Goal: Information Seeking & Learning: Check status

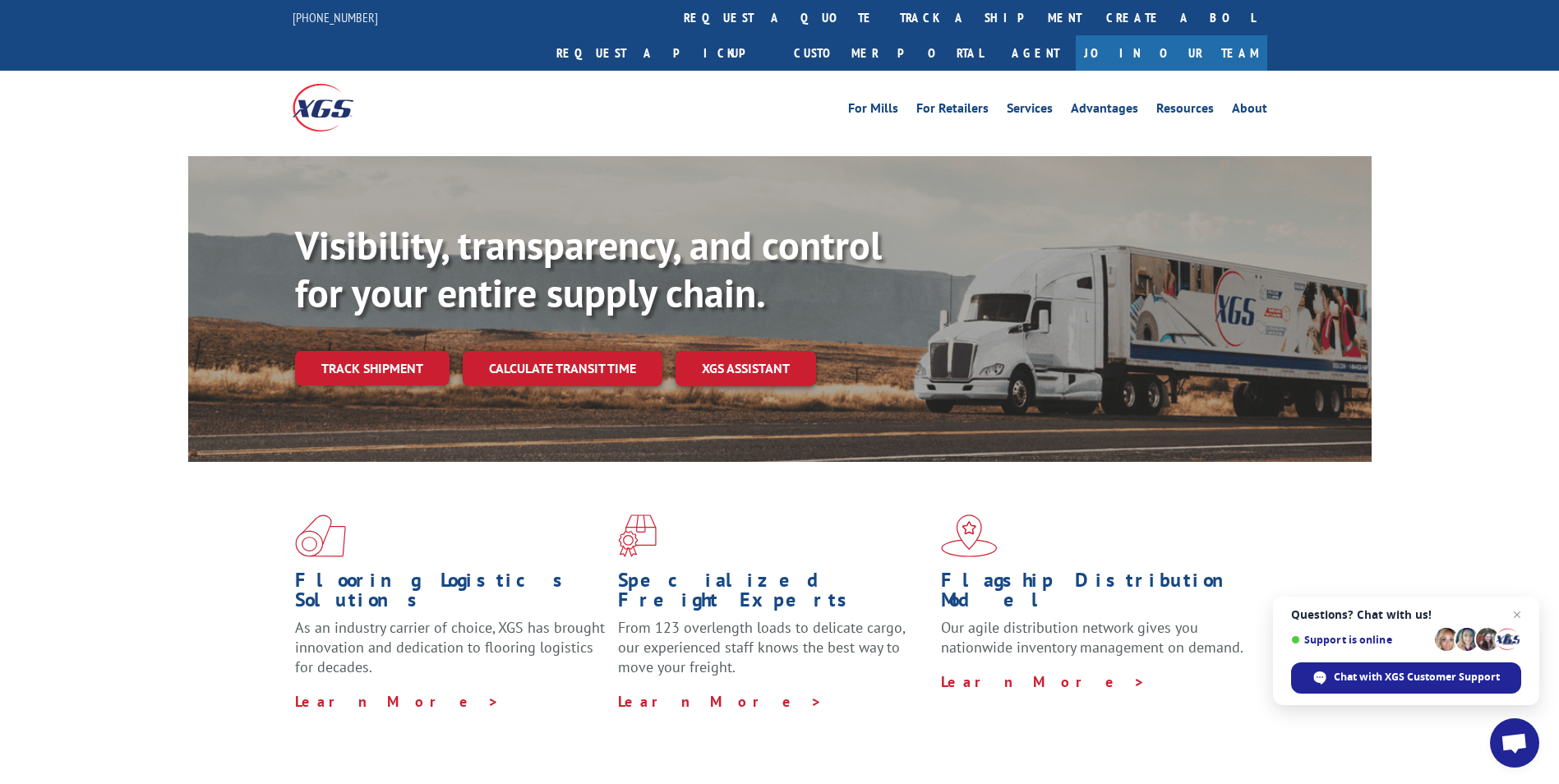
drag, startPoint x: 389, startPoint y: 332, endPoint x: 401, endPoint y: 329, distance: 12.4
click at [389, 351] on link "Track shipment" at bounding box center [372, 367] width 154 height 34
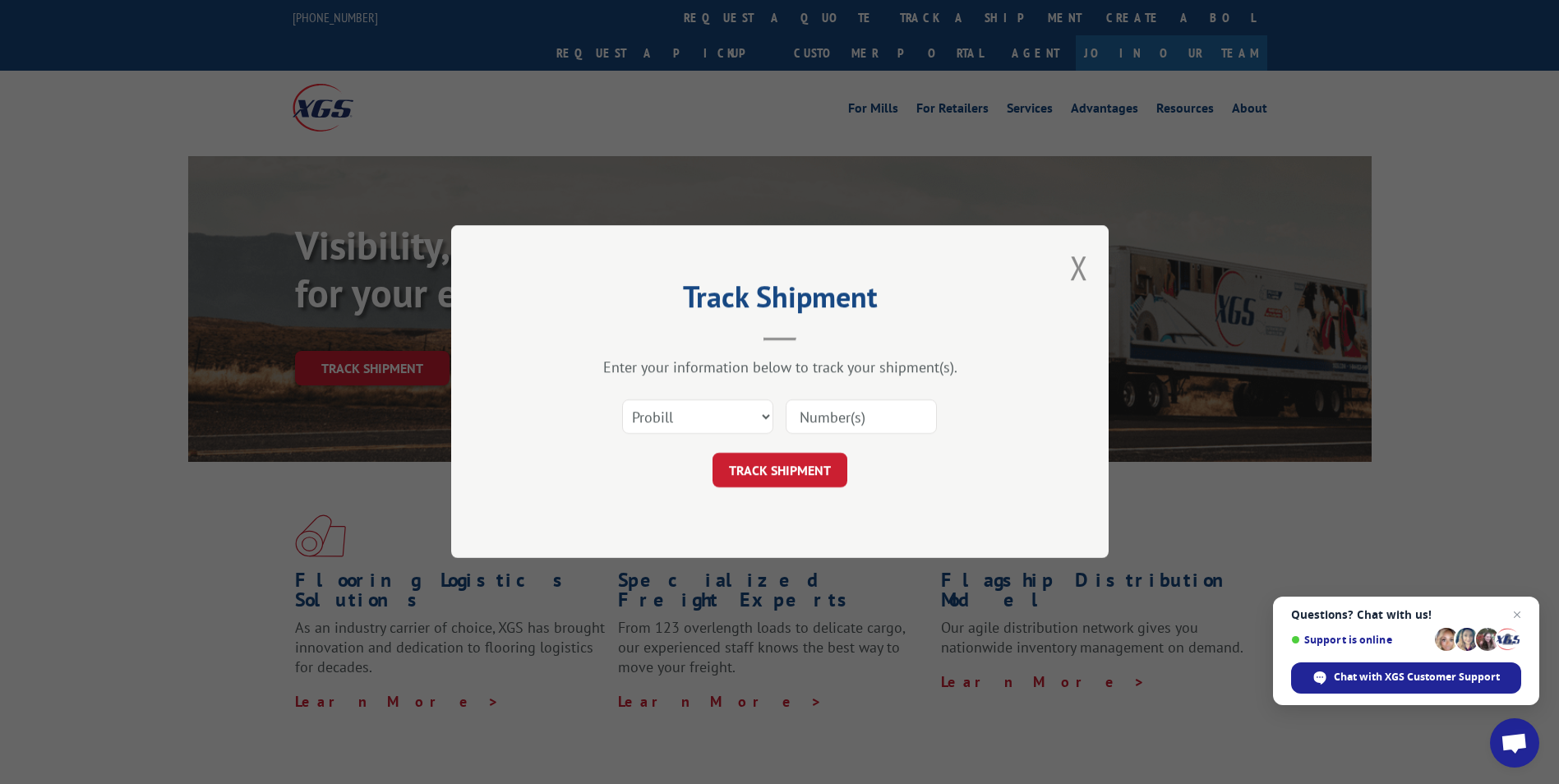
click at [823, 420] on input at bounding box center [861, 417] width 152 height 34
paste input "16137385"
type input "16137385"
click at [766, 468] on button "TRACK SHIPMENT" at bounding box center [780, 471] width 135 height 34
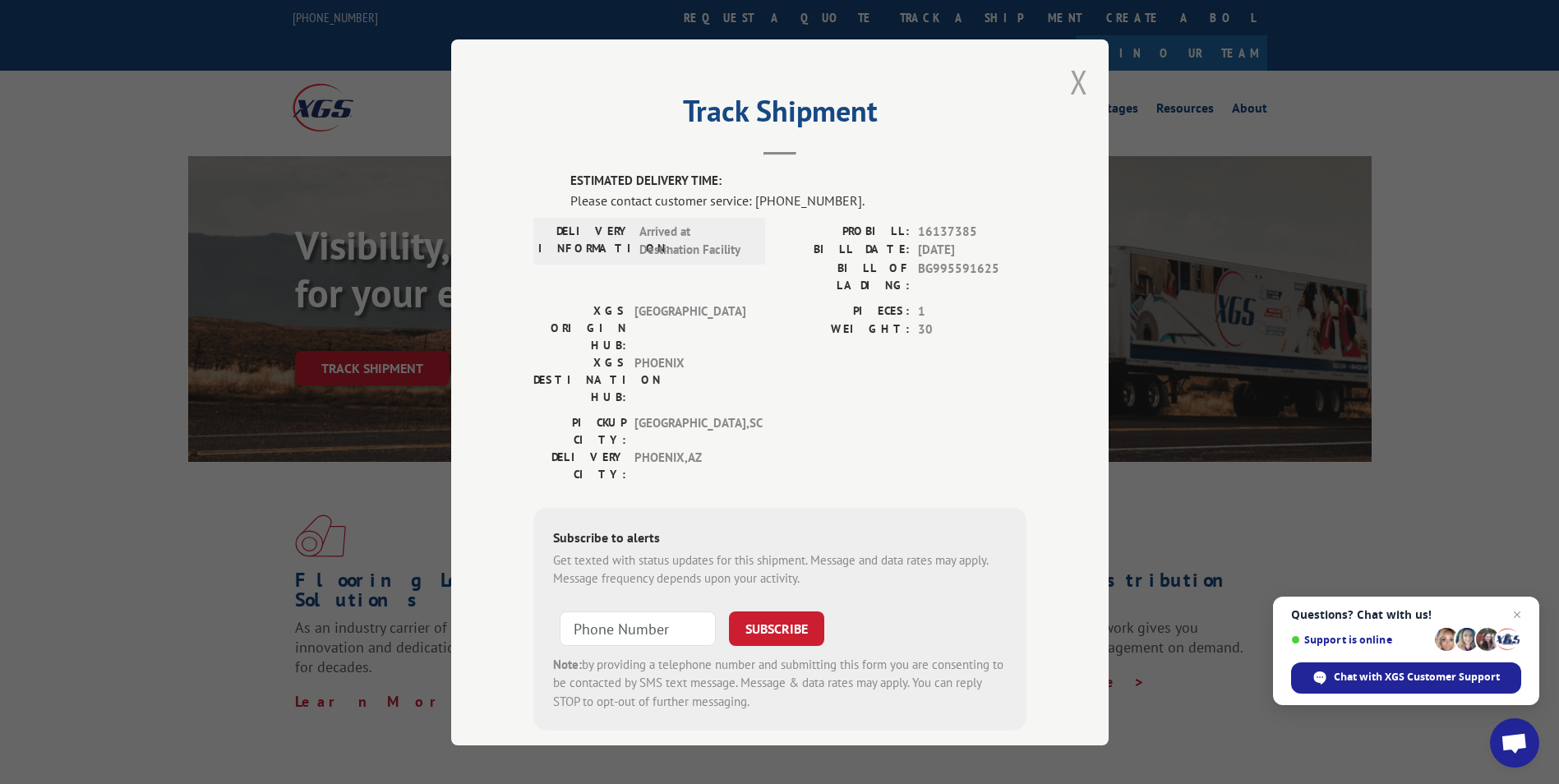
click at [1073, 75] on button "Close modal" at bounding box center [1079, 82] width 18 height 44
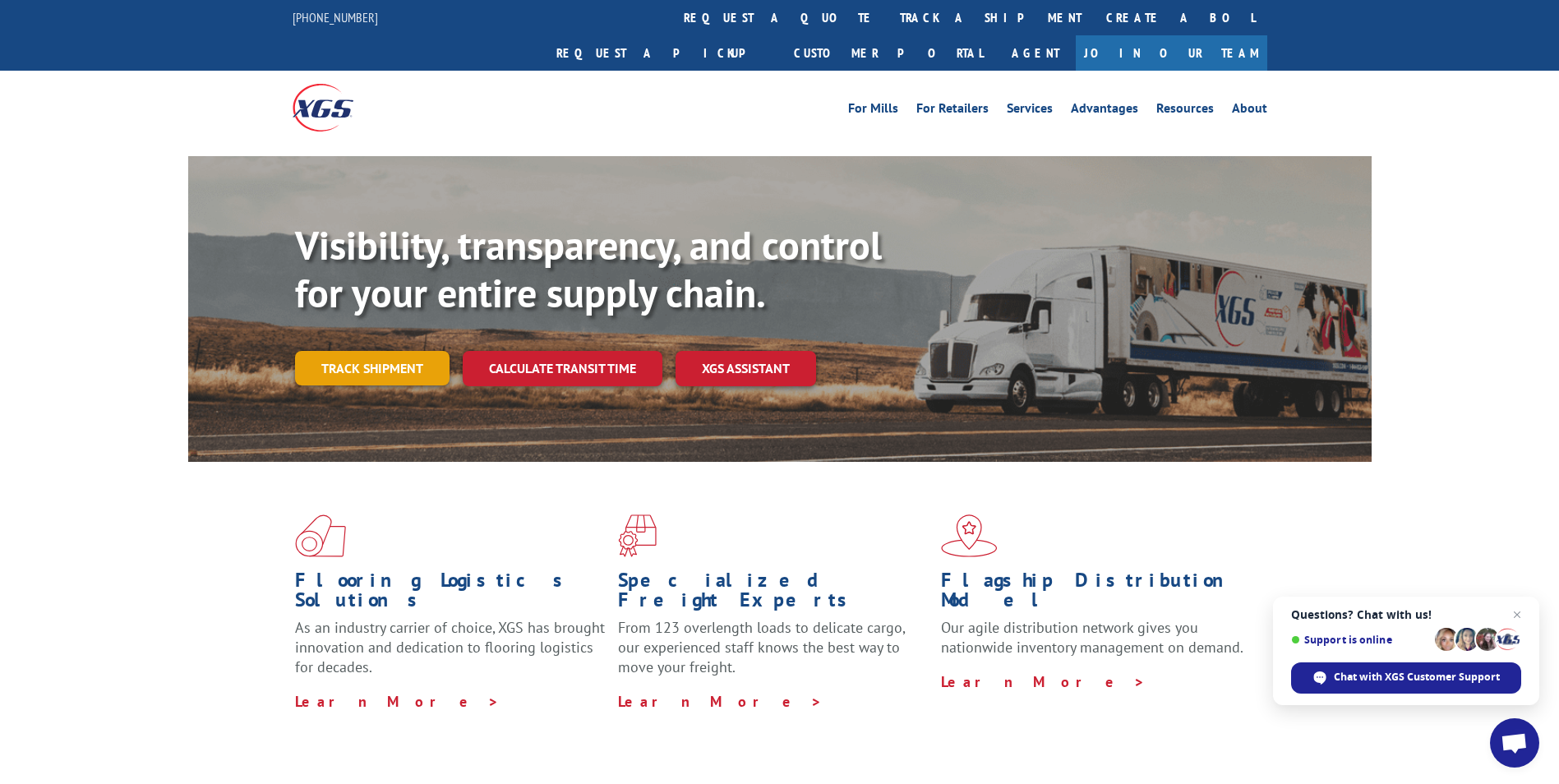
click at [389, 351] on link "Track shipment" at bounding box center [372, 367] width 154 height 34
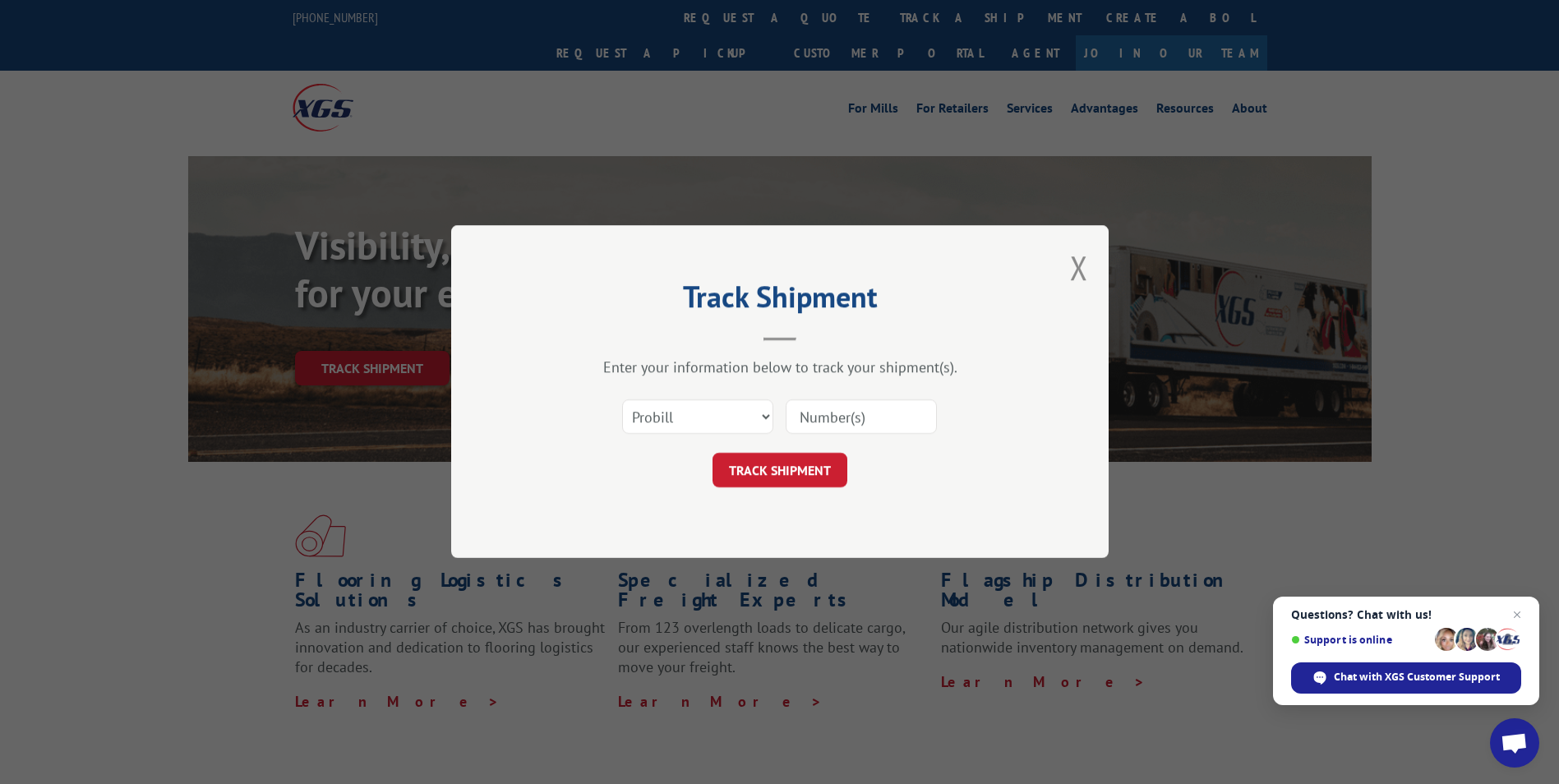
click at [840, 419] on input at bounding box center [861, 417] width 152 height 34
paste input "16137372"
type input "16137372"
click at [780, 476] on button "TRACK SHIPMENT" at bounding box center [780, 471] width 135 height 34
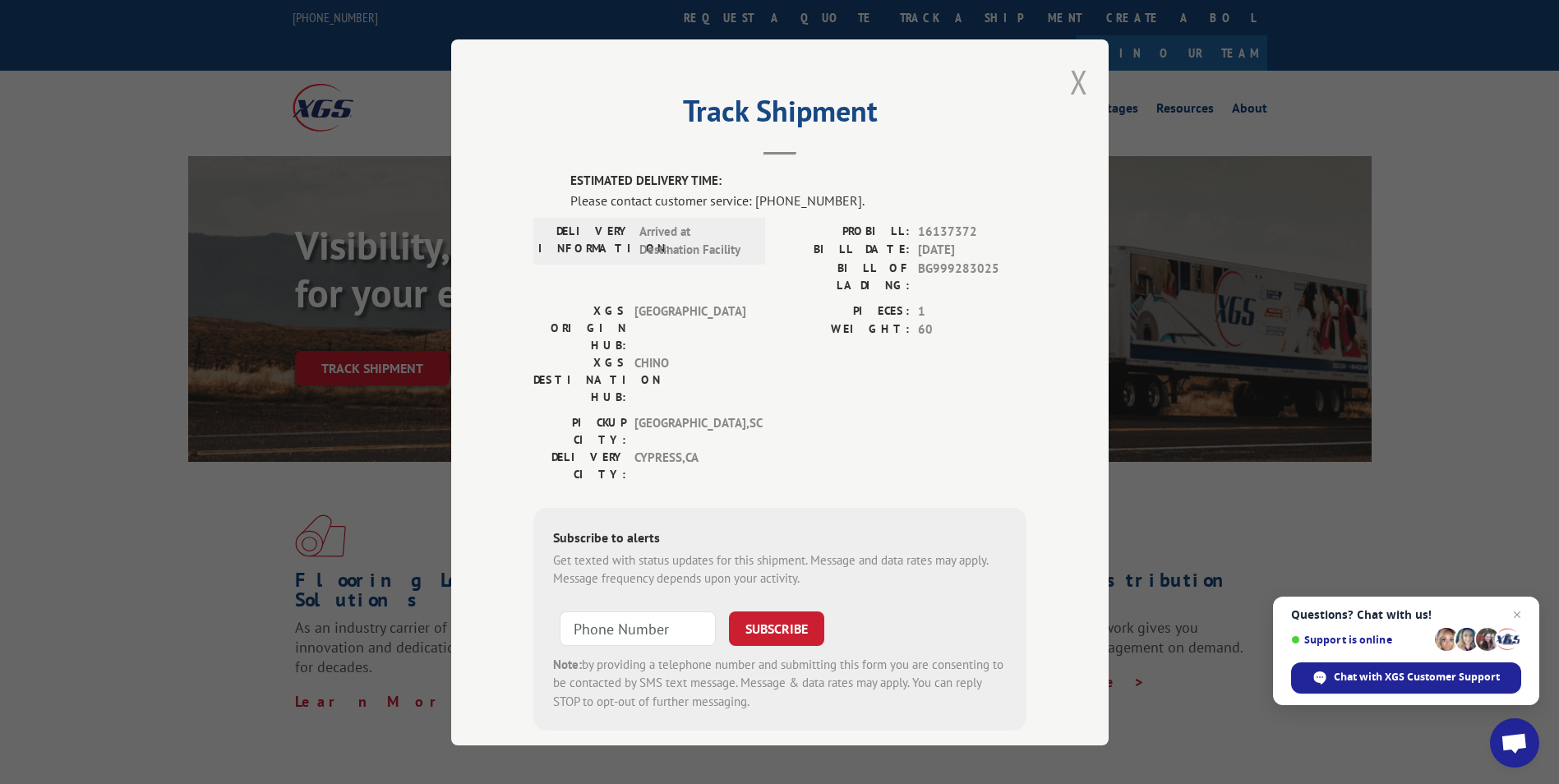
click at [1072, 73] on button "Close modal" at bounding box center [1079, 82] width 18 height 44
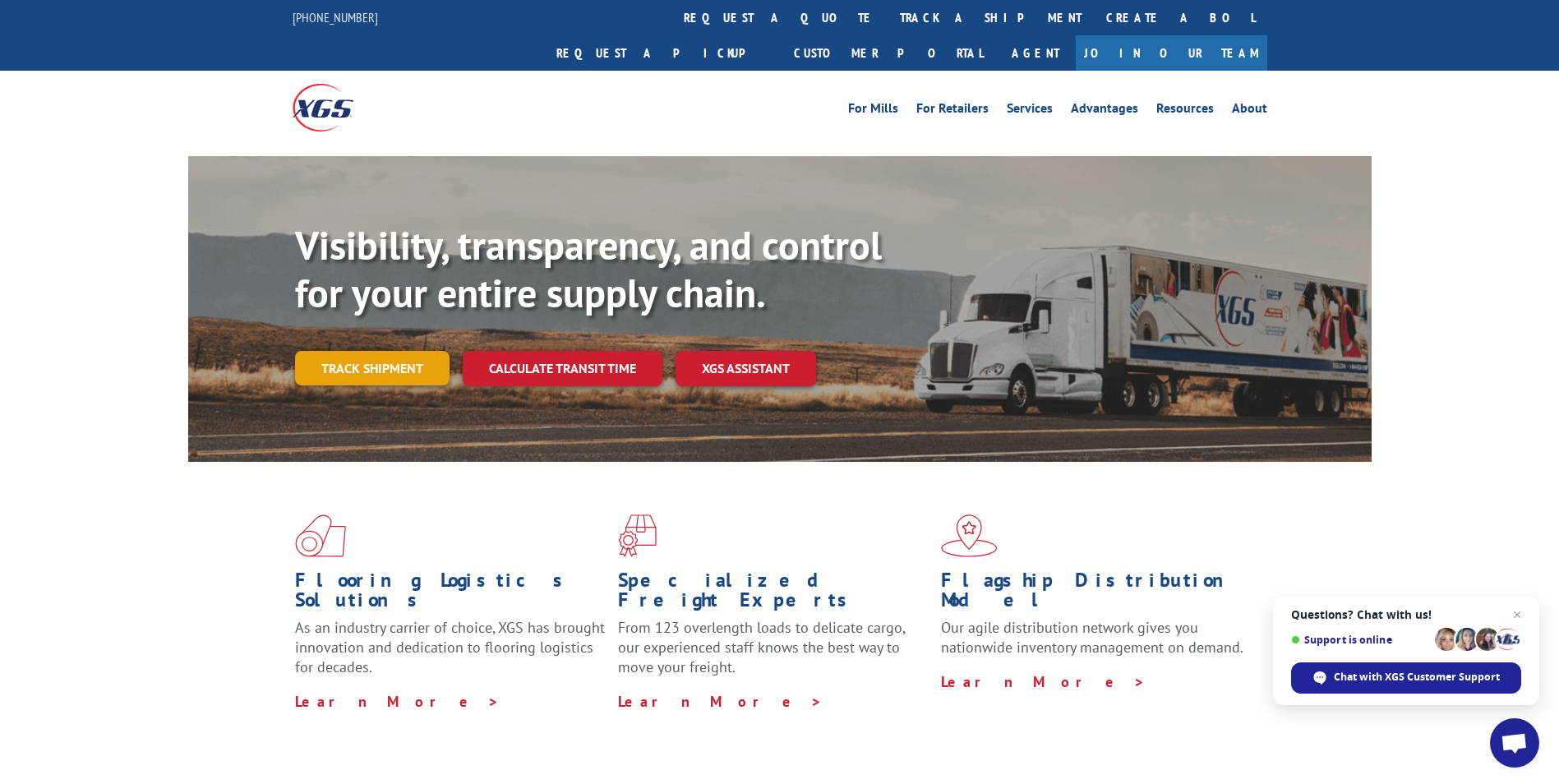
click at [393, 351] on link "Track shipment" at bounding box center [372, 367] width 154 height 34
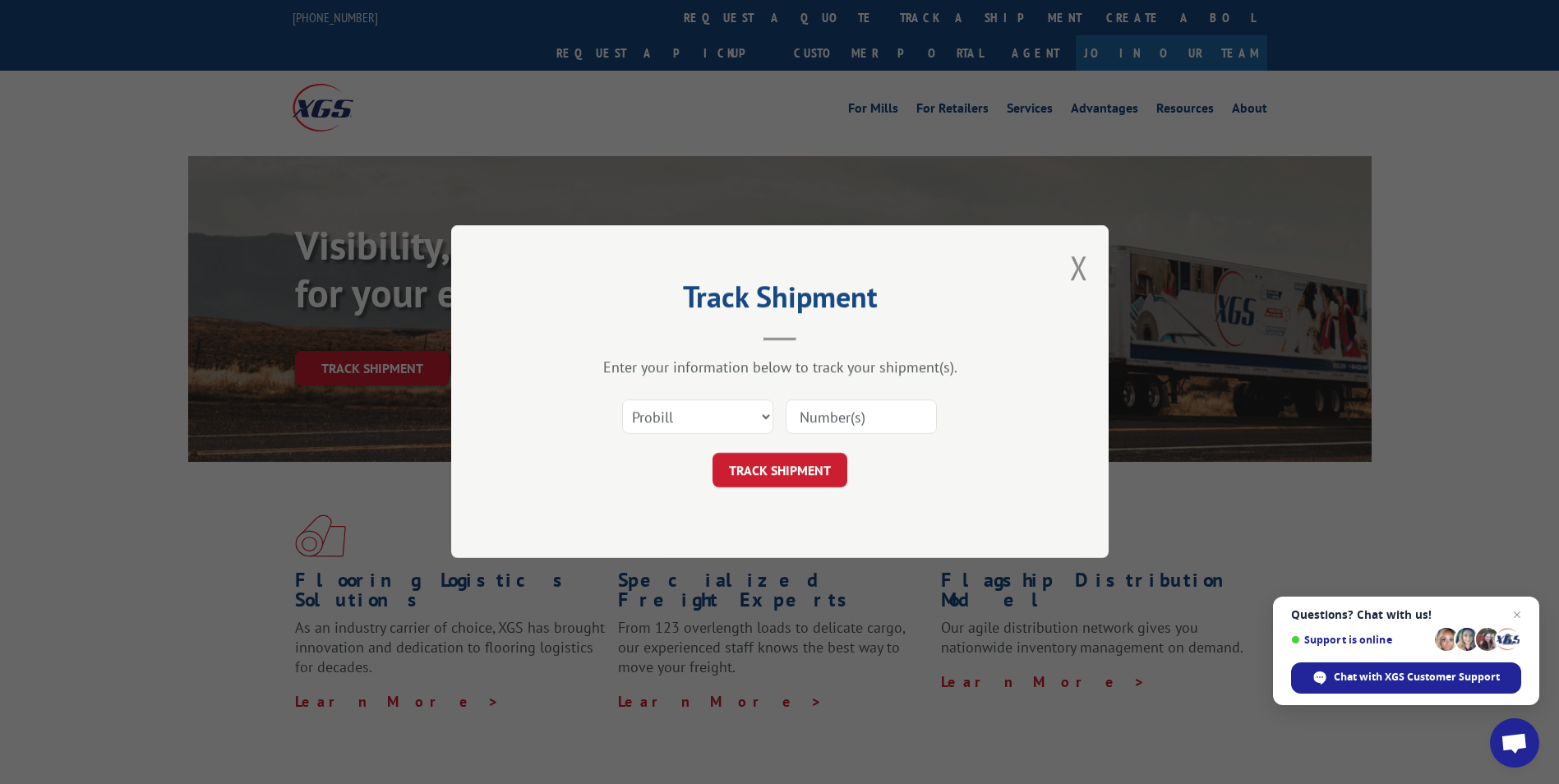
click at [820, 427] on input at bounding box center [861, 417] width 152 height 34
paste input "16137369"
type input "16137369"
click at [795, 449] on form "Select category... Probill BOL PO 16137369 TRACK SHIPMENT" at bounding box center [780, 439] width 493 height 98
click at [794, 467] on button "TRACK SHIPMENT" at bounding box center [780, 471] width 135 height 34
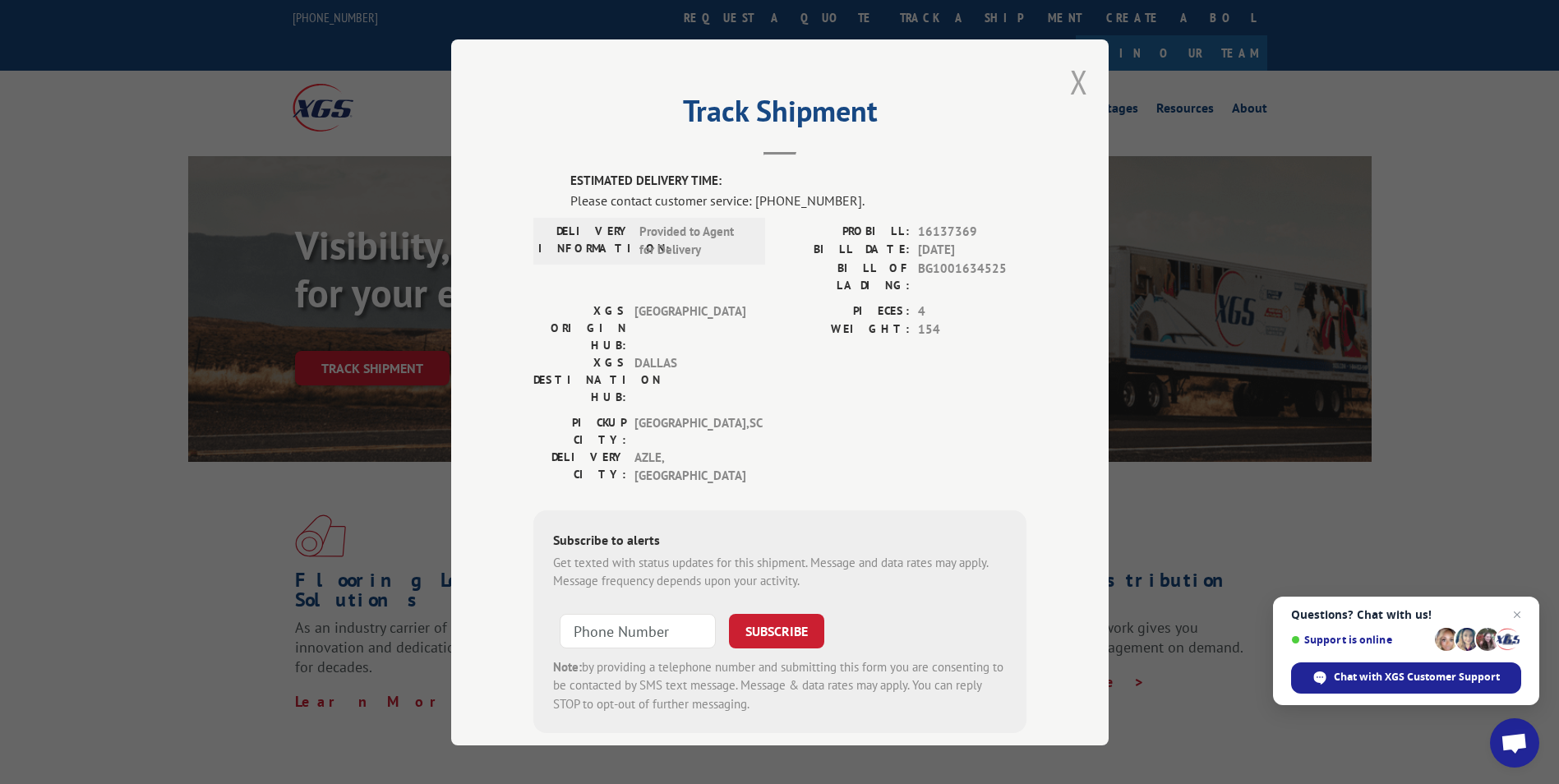
click at [1071, 79] on button "Close modal" at bounding box center [1079, 82] width 18 height 44
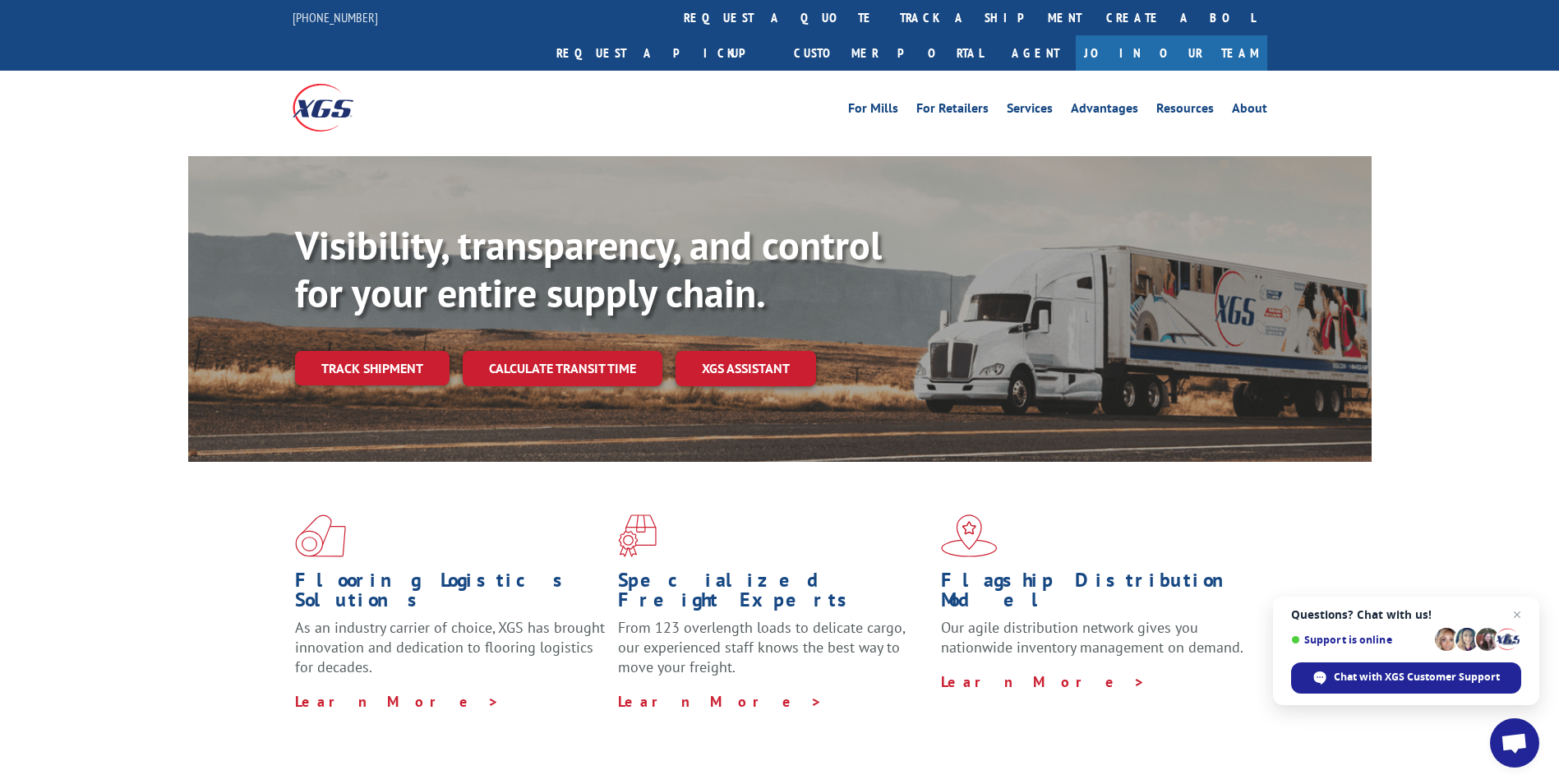
drag, startPoint x: 385, startPoint y: 334, endPoint x: 418, endPoint y: 335, distance: 33.0
click at [386, 351] on link "Track shipment" at bounding box center [372, 367] width 154 height 34
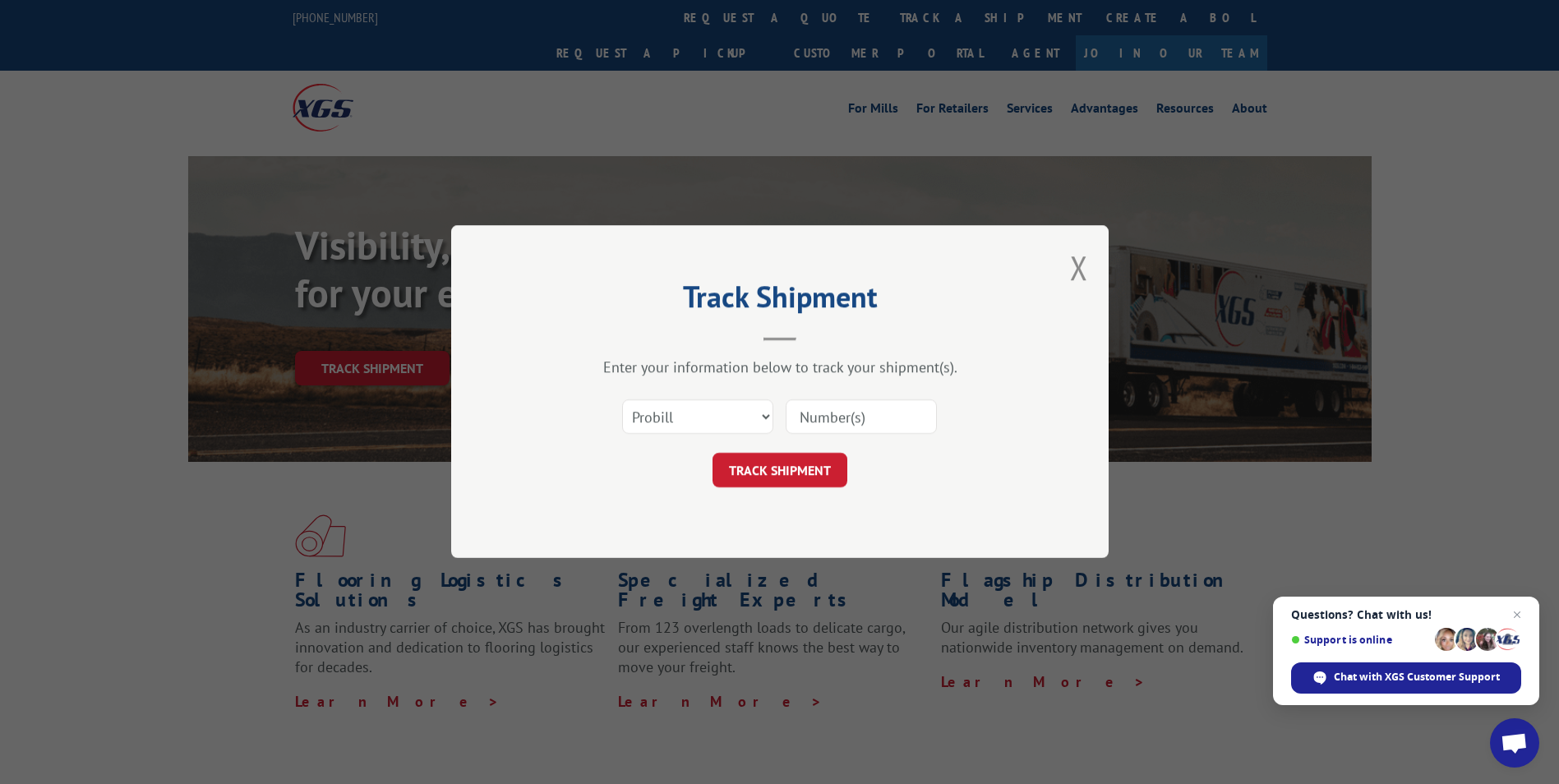
click at [835, 414] on input at bounding box center [861, 417] width 152 height 34
paste input "16137366"
type input "16137366"
click at [798, 478] on button "TRACK SHIPMENT" at bounding box center [780, 471] width 135 height 34
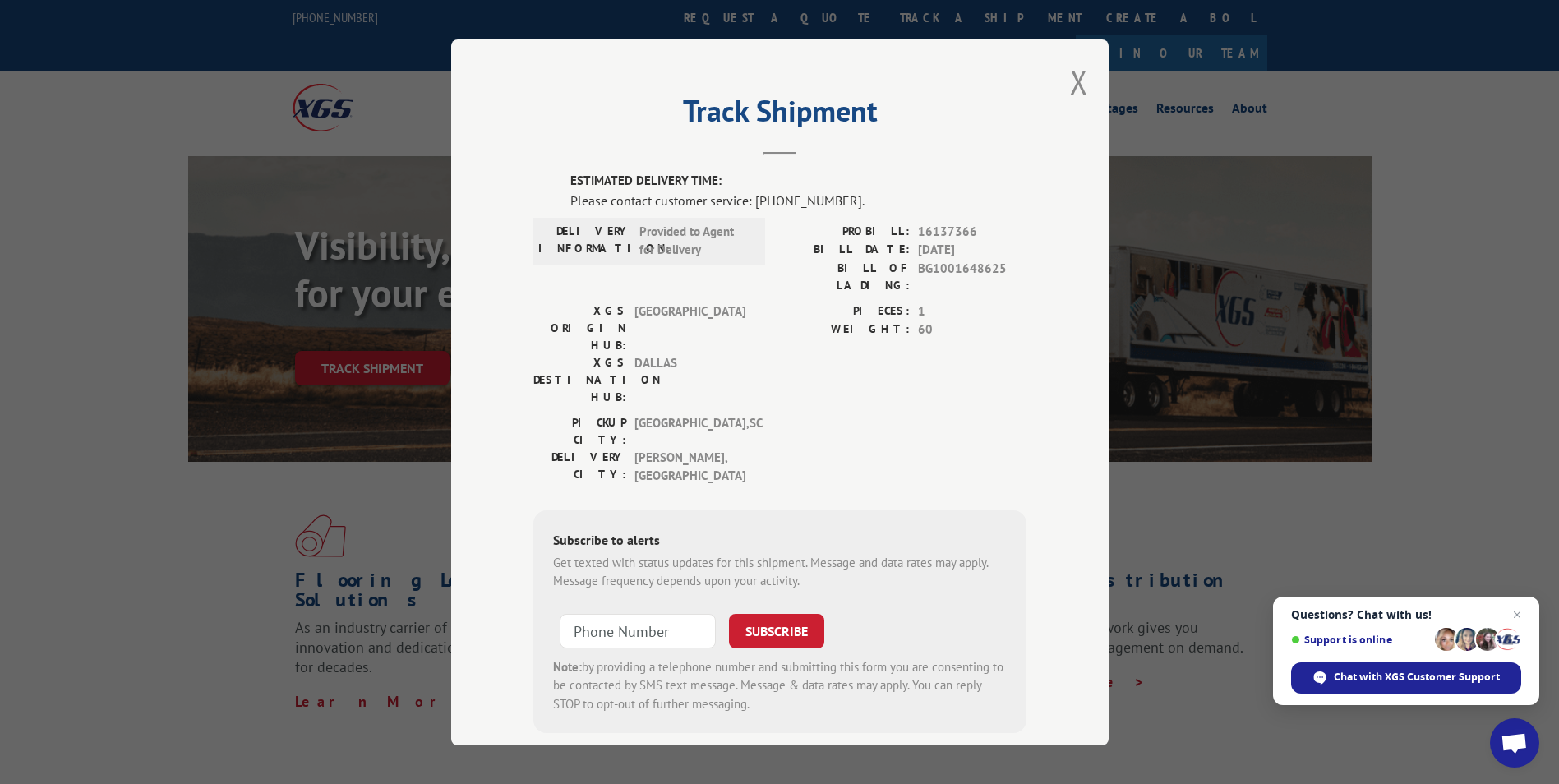
drag, startPoint x: 1074, startPoint y: 82, endPoint x: 1033, endPoint y: 110, distance: 49.6
click at [1074, 82] on button "Close modal" at bounding box center [1079, 82] width 18 height 44
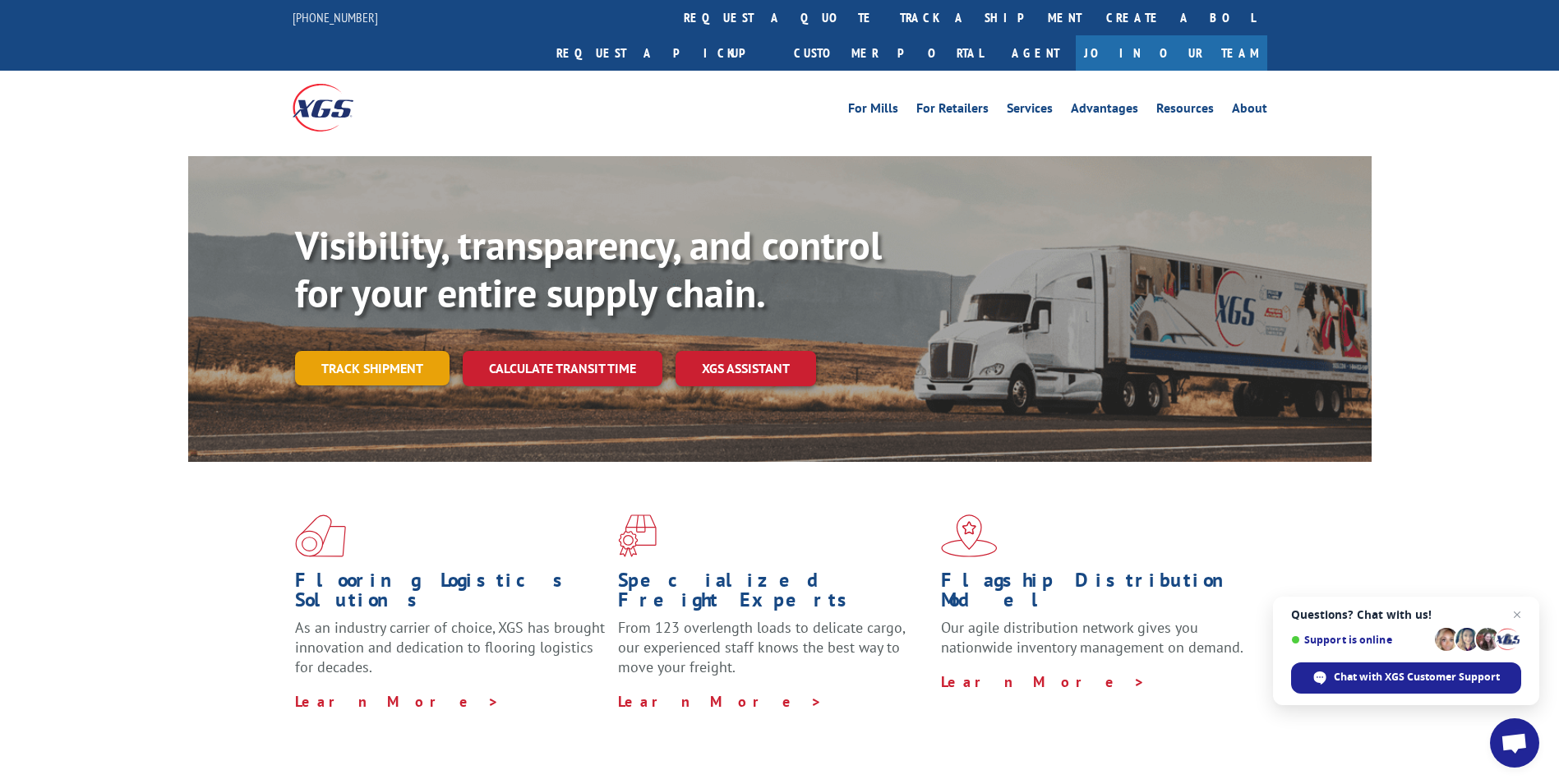
click at [387, 351] on link "Track shipment" at bounding box center [372, 367] width 154 height 34
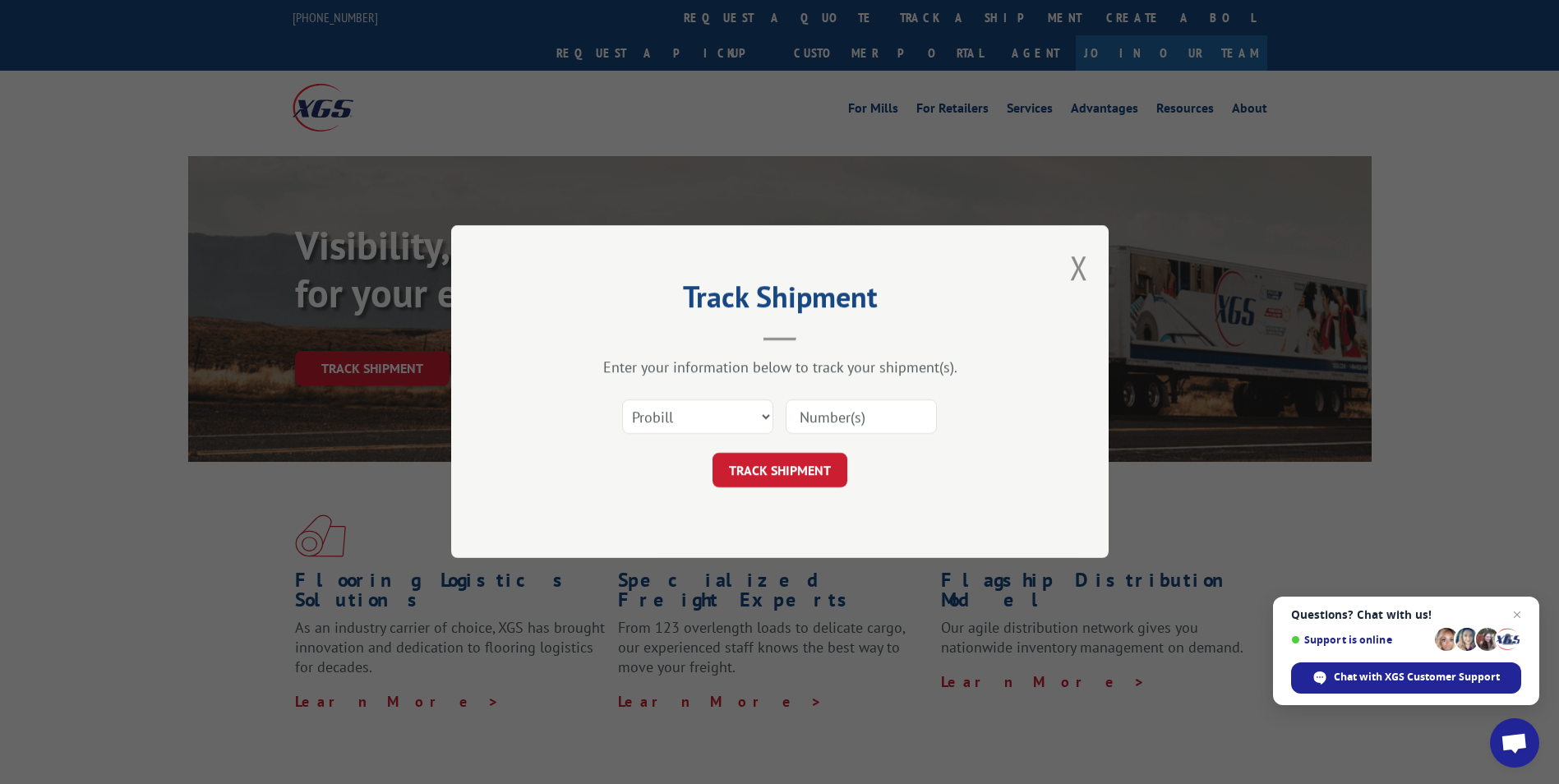
click at [833, 415] on input at bounding box center [861, 417] width 152 height 34
paste input "16137360"
type input "16137360"
click at [792, 477] on button "TRACK SHIPMENT" at bounding box center [780, 471] width 135 height 34
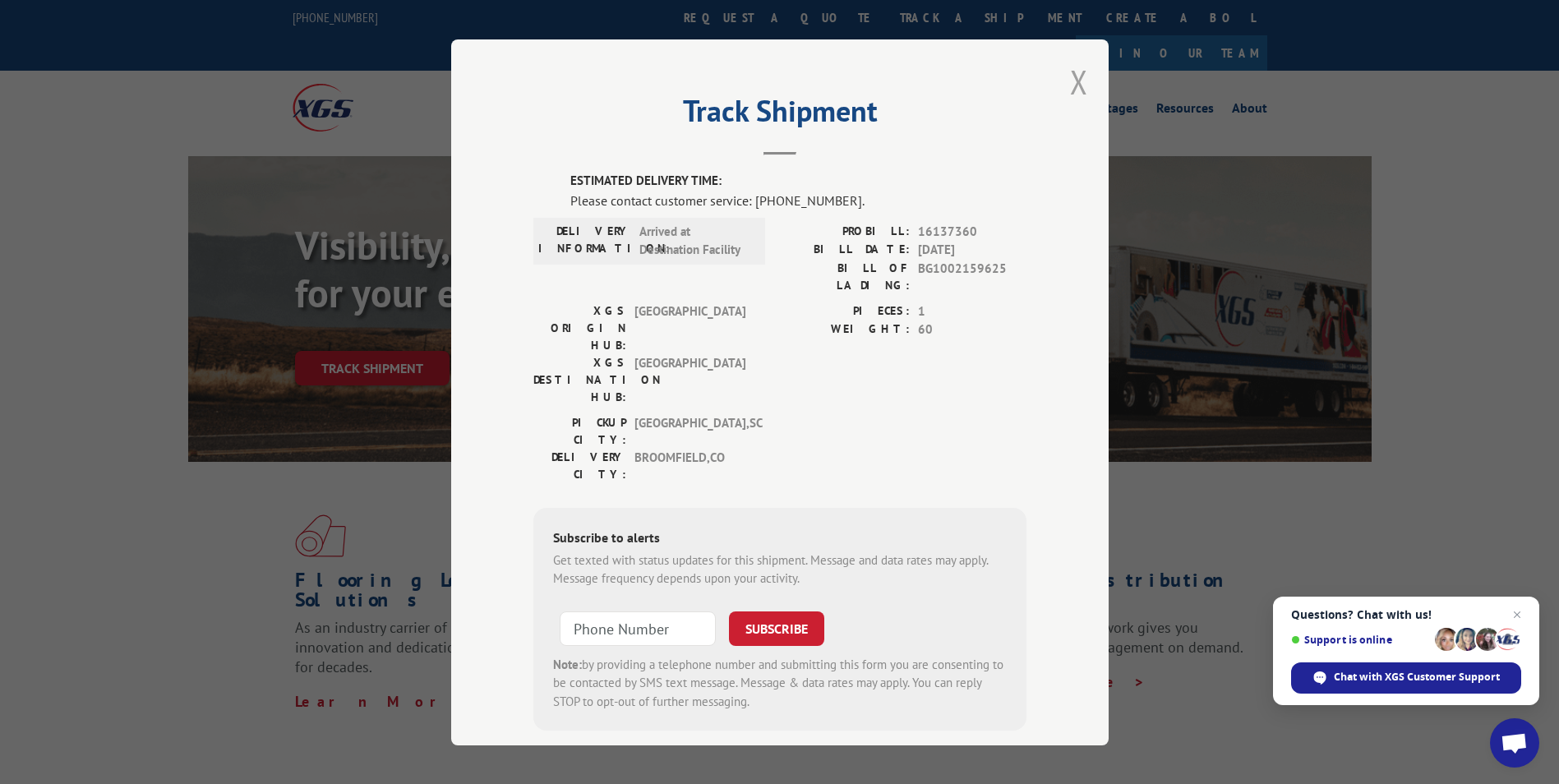
click at [1077, 85] on button "Close modal" at bounding box center [1079, 82] width 18 height 44
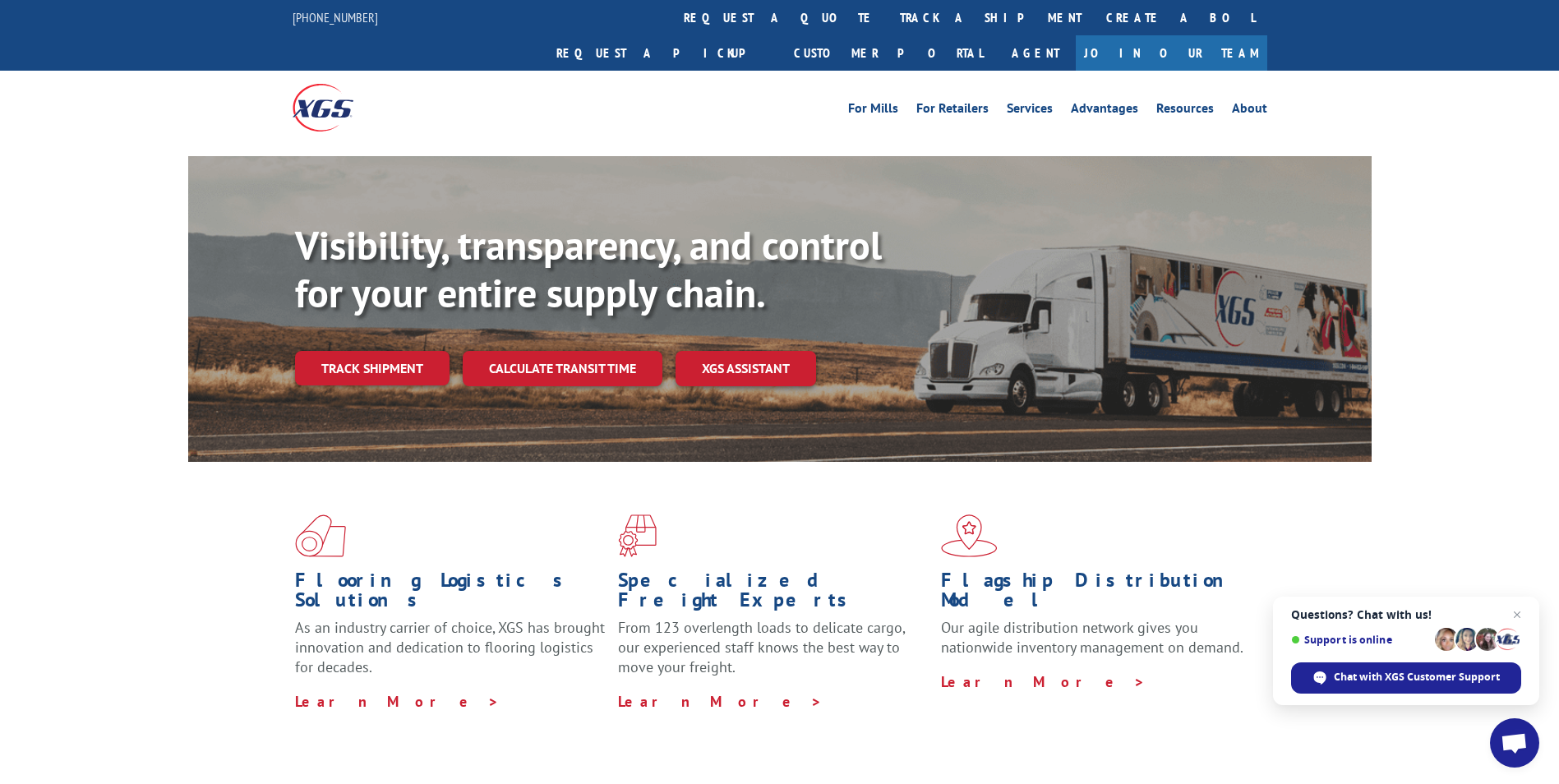
click at [365, 351] on link "Track shipment" at bounding box center [372, 367] width 154 height 34
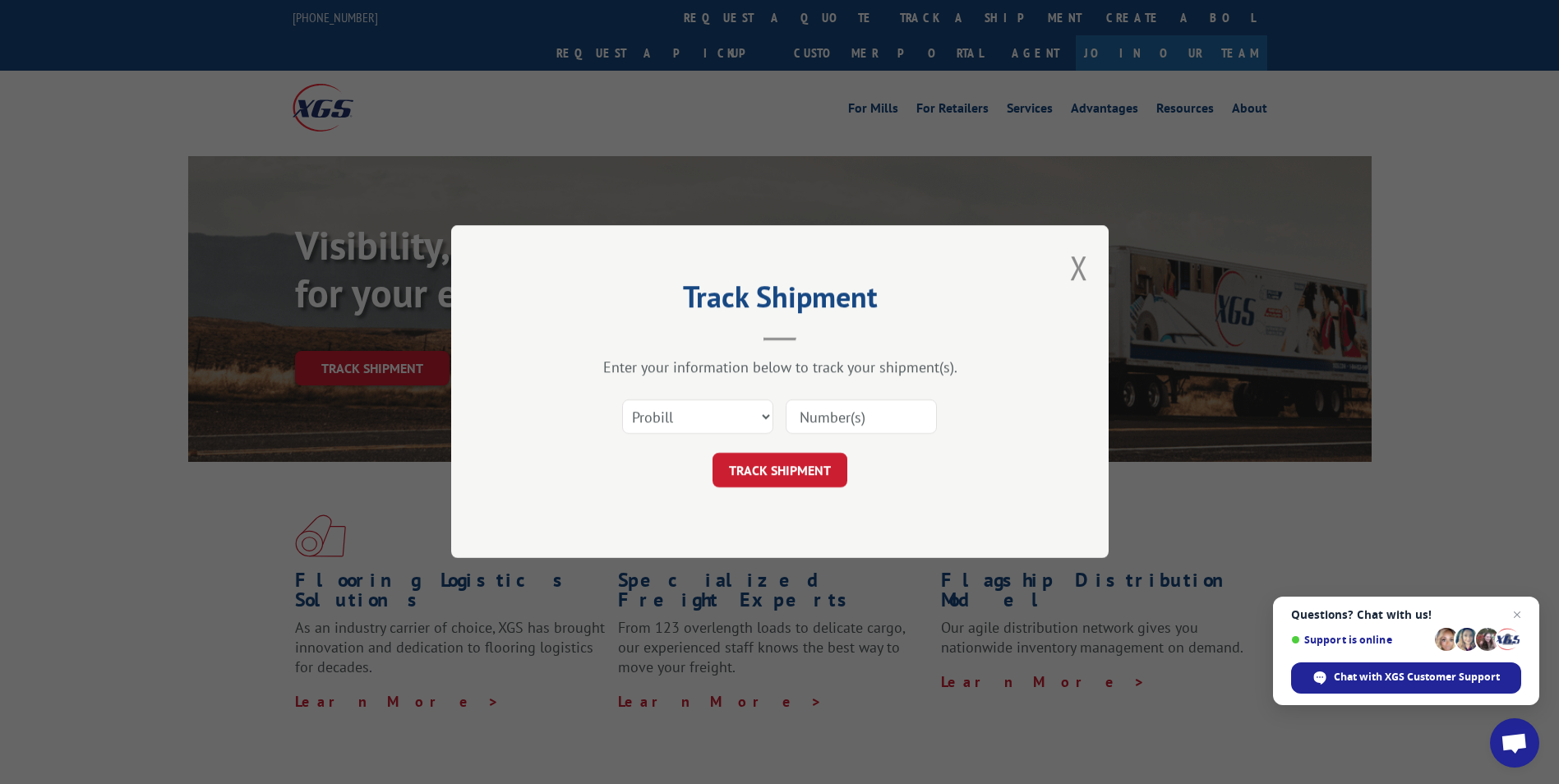
click at [856, 427] on input at bounding box center [861, 417] width 152 height 34
paste input "16137352"
type input "16137352"
click at [819, 462] on button "TRACK SHIPMENT" at bounding box center [780, 471] width 135 height 34
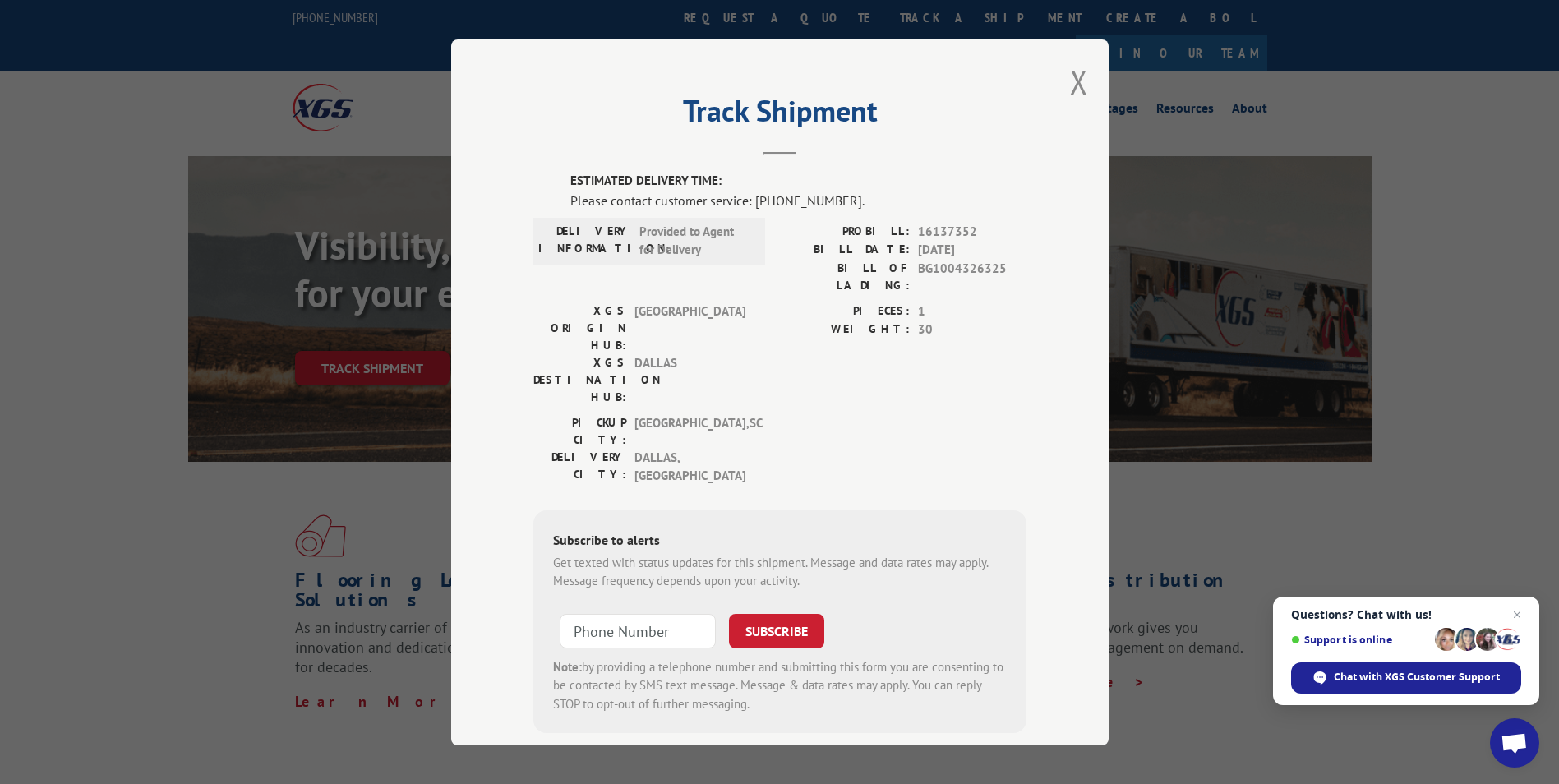
click at [399, 475] on div "Track Shipment ESTIMATED DELIVERY TIME: Please contact customer service: [PHONE…" at bounding box center [780, 392] width 1559 height 784
drag, startPoint x: 1076, startPoint y: 84, endPoint x: 854, endPoint y: 166, distance: 236.7
click at [1076, 84] on button "Close modal" at bounding box center [1079, 82] width 18 height 44
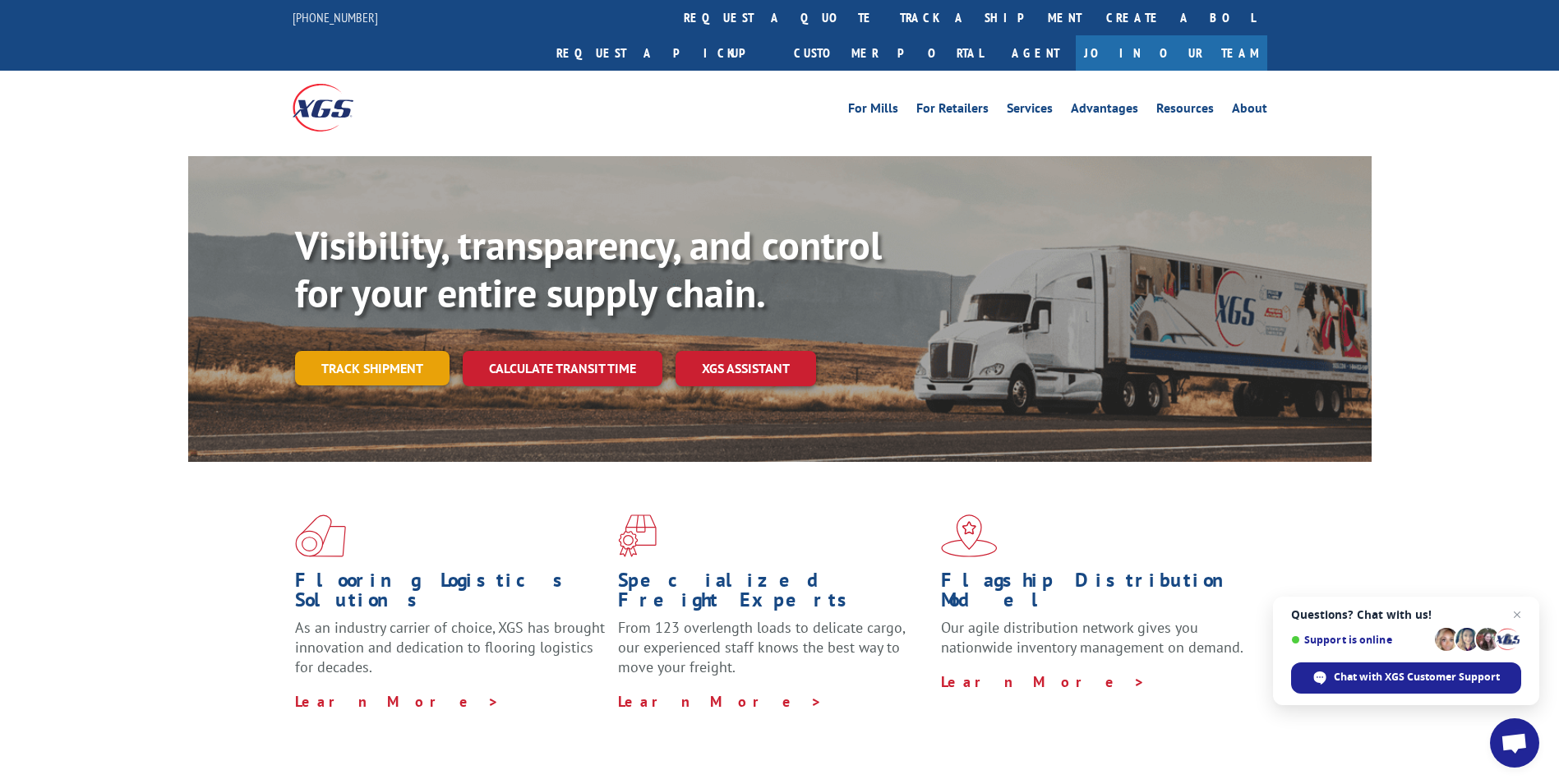
click at [377, 351] on link "Track shipment" at bounding box center [372, 367] width 154 height 34
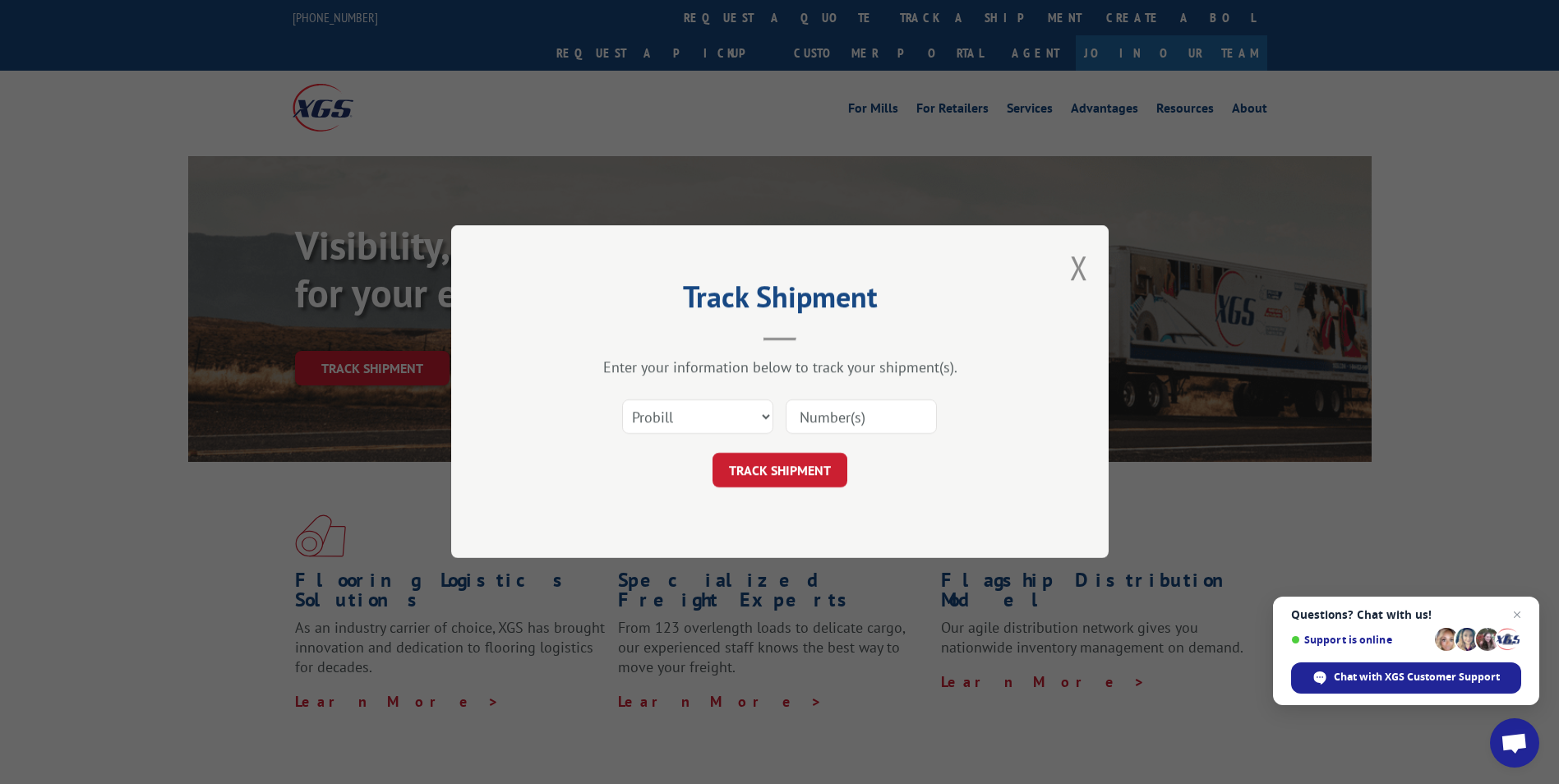
click at [800, 419] on input at bounding box center [861, 417] width 152 height 34
paste input "16137347"
type input "16137347"
click at [796, 463] on button "TRACK SHIPMENT" at bounding box center [780, 471] width 135 height 34
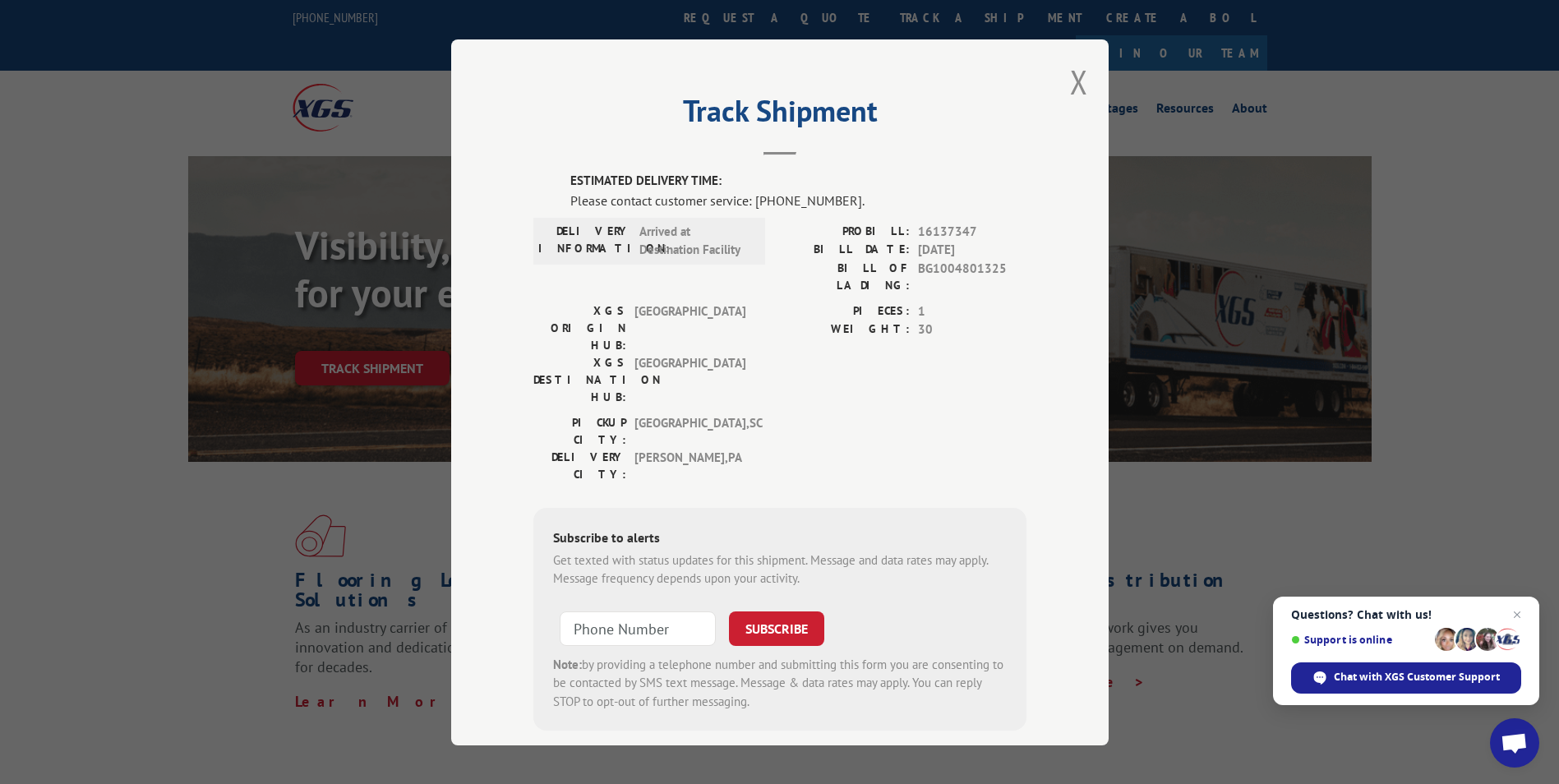
click at [1077, 93] on button "Close modal" at bounding box center [1079, 82] width 18 height 44
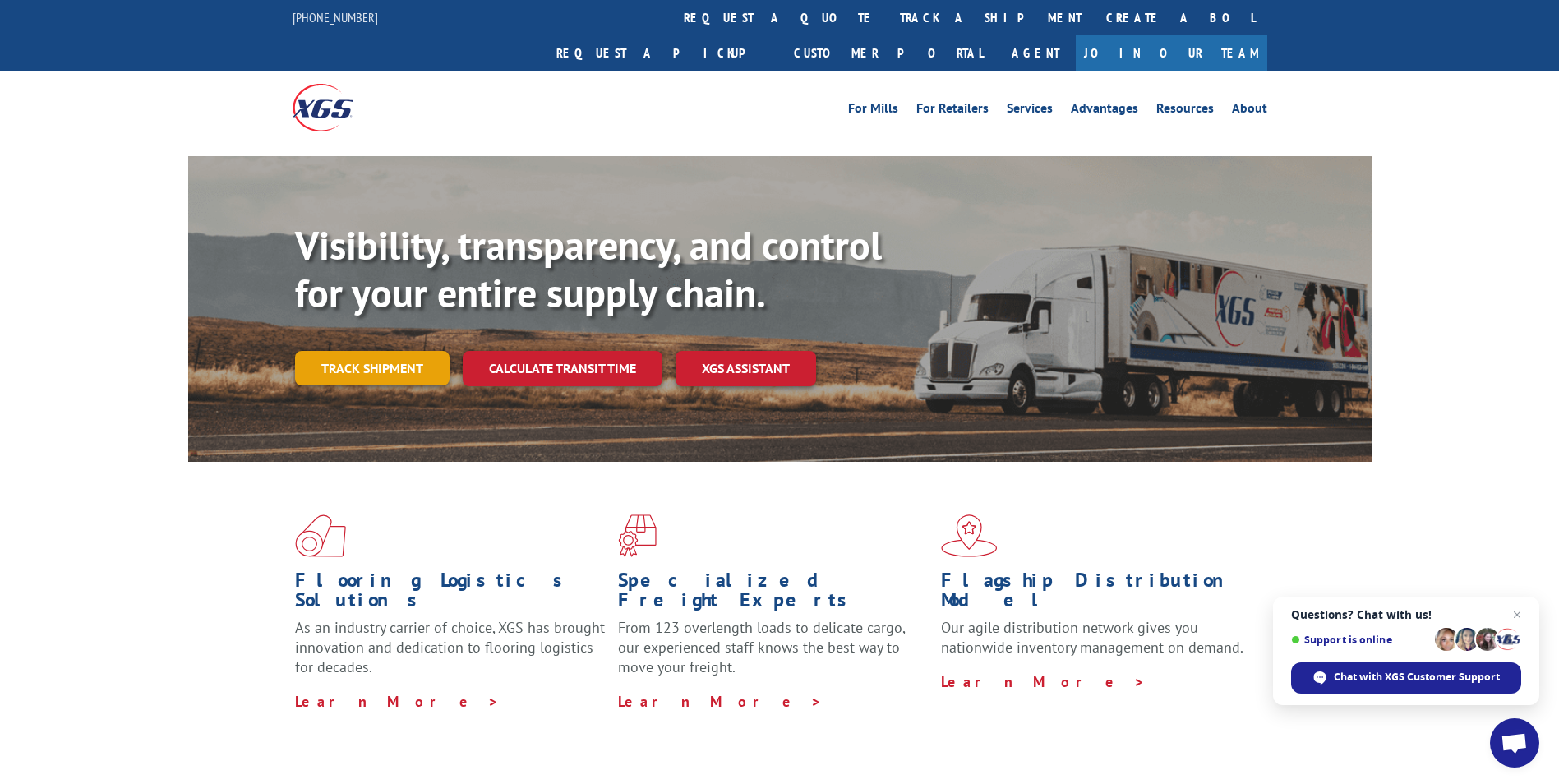
click at [399, 351] on link "Track shipment" at bounding box center [372, 367] width 154 height 34
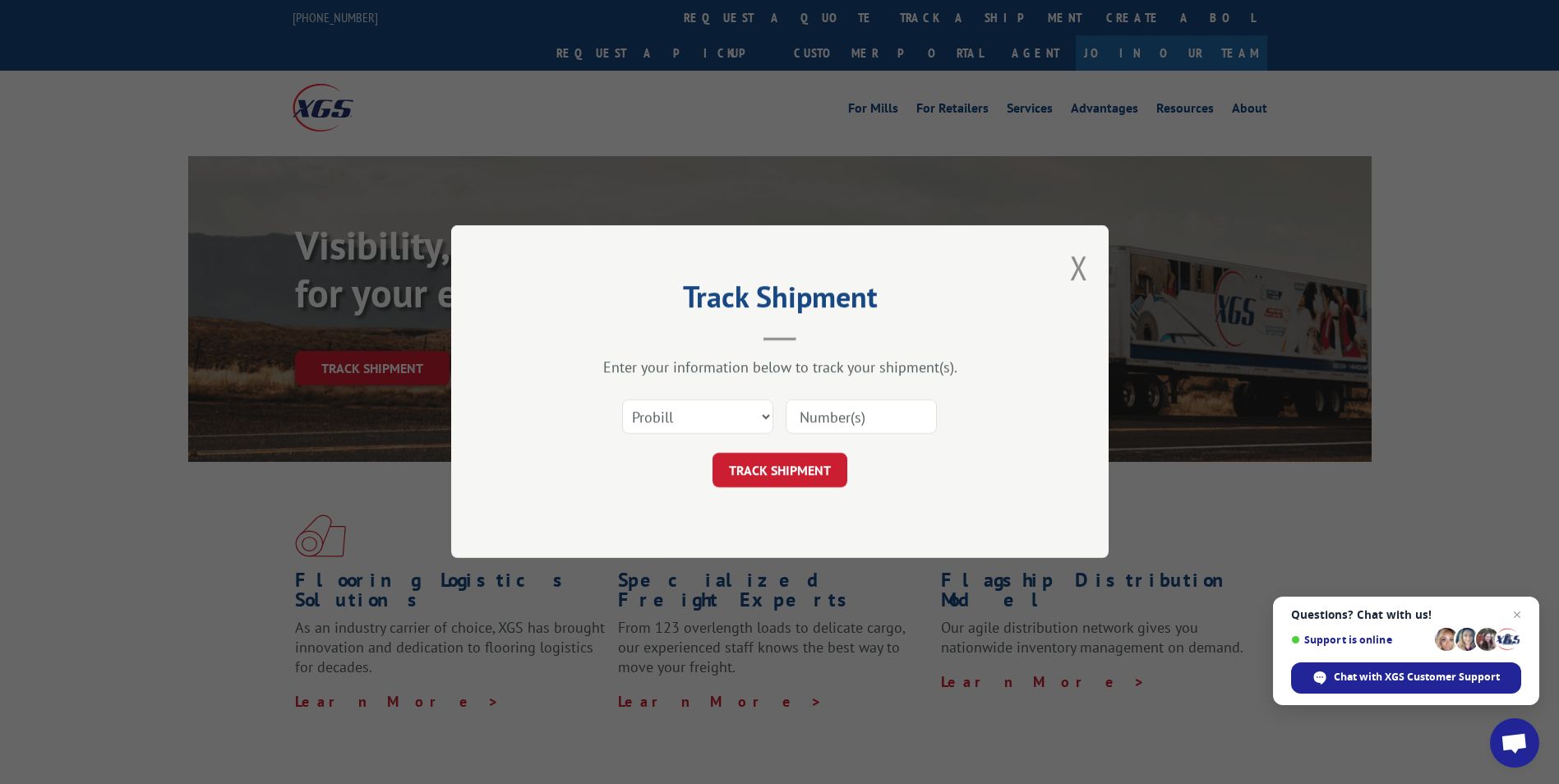
click at [817, 422] on input at bounding box center [861, 417] width 152 height 34
paste input "16137344"
type input "16137344"
click at [809, 466] on button "TRACK SHIPMENT" at bounding box center [780, 471] width 135 height 34
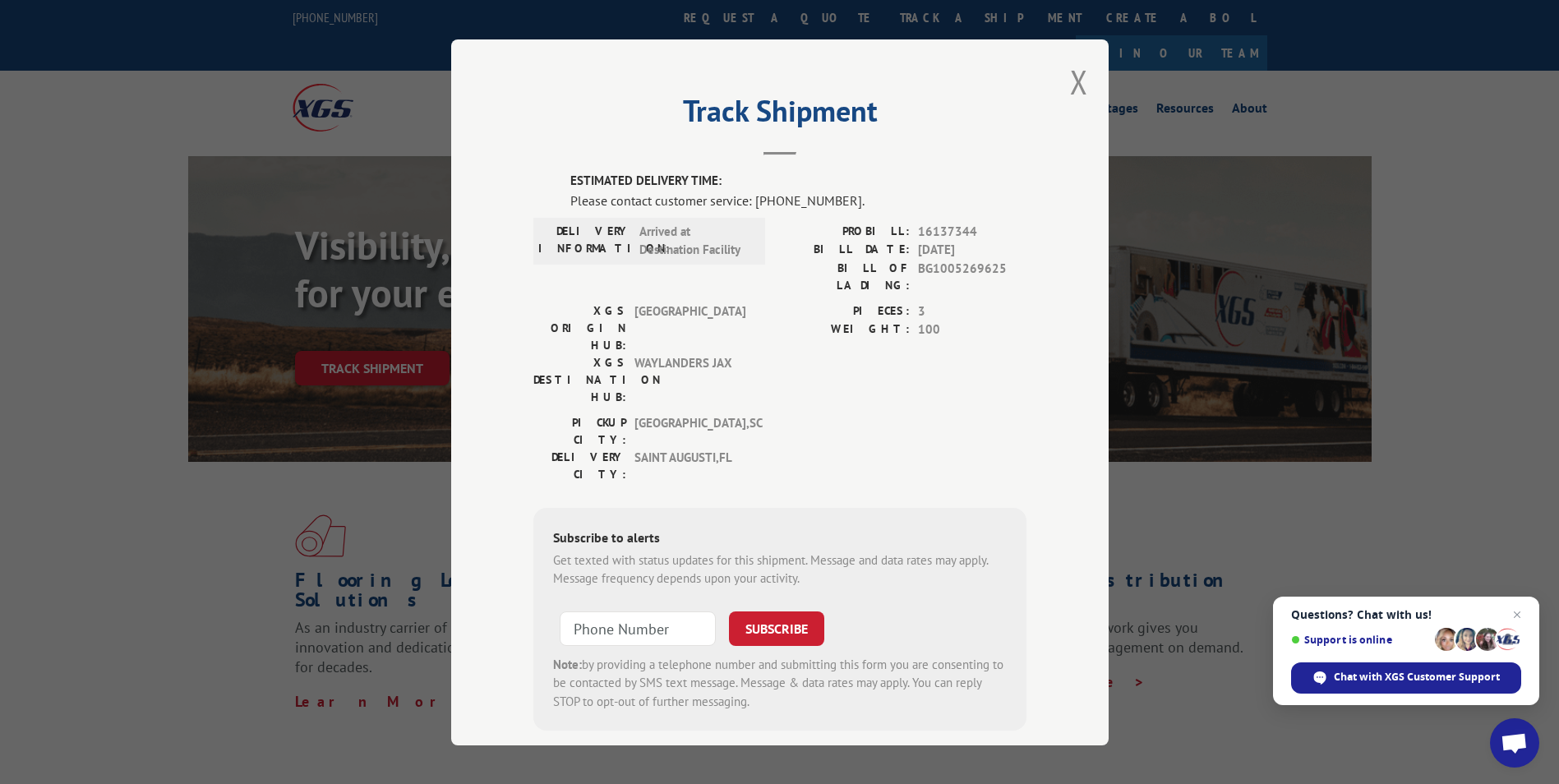
click at [415, 521] on div "Track Shipment ESTIMATED DELIVERY TIME: Please contact customer service: [PHONE…" at bounding box center [780, 392] width 1559 height 784
drag, startPoint x: 1063, startPoint y: 88, endPoint x: 1048, endPoint y: 96, distance: 17.0
click at [1071, 88] on button "Close modal" at bounding box center [1079, 82] width 18 height 44
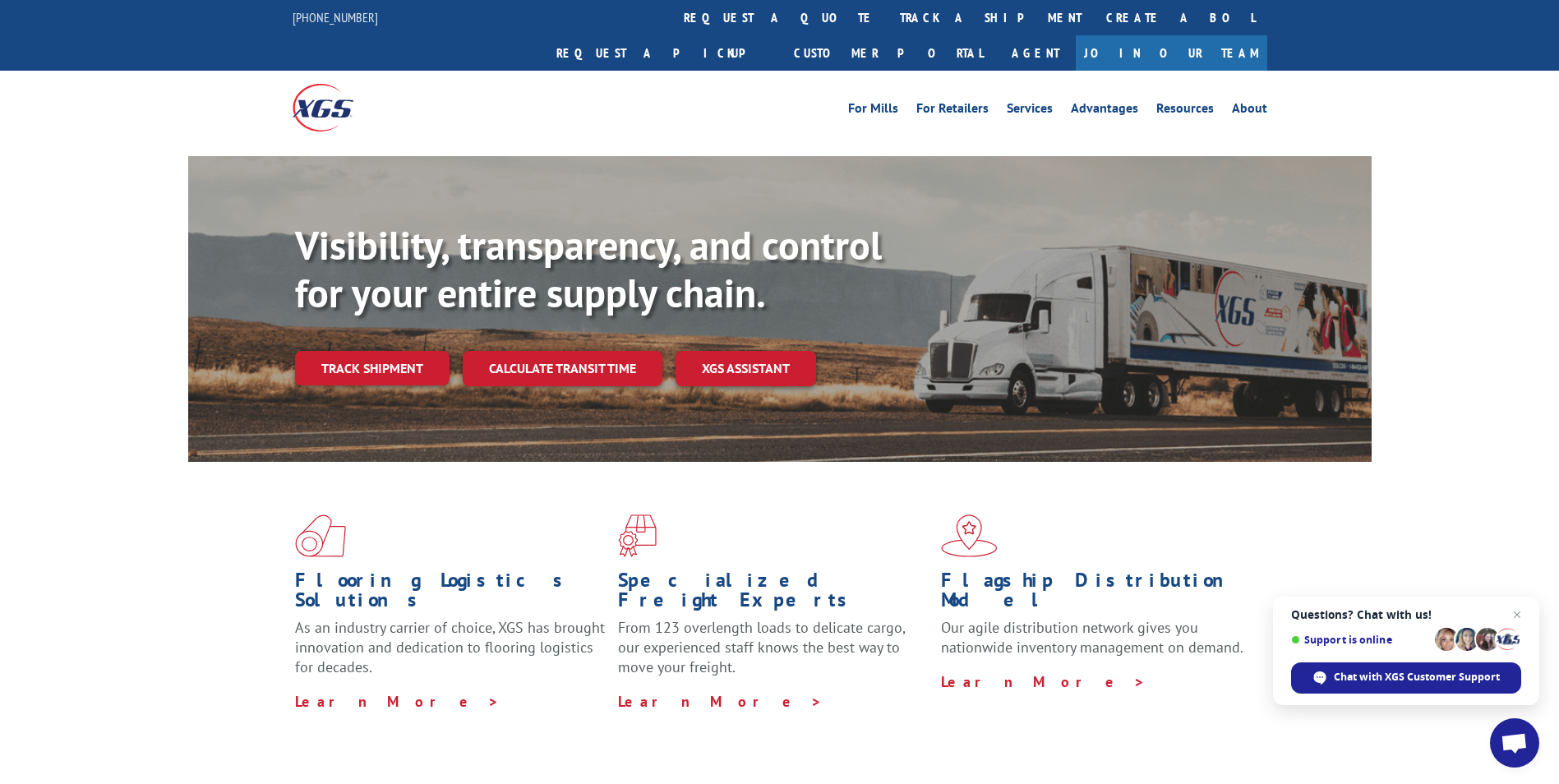
click at [371, 351] on link "Track shipment" at bounding box center [372, 367] width 154 height 34
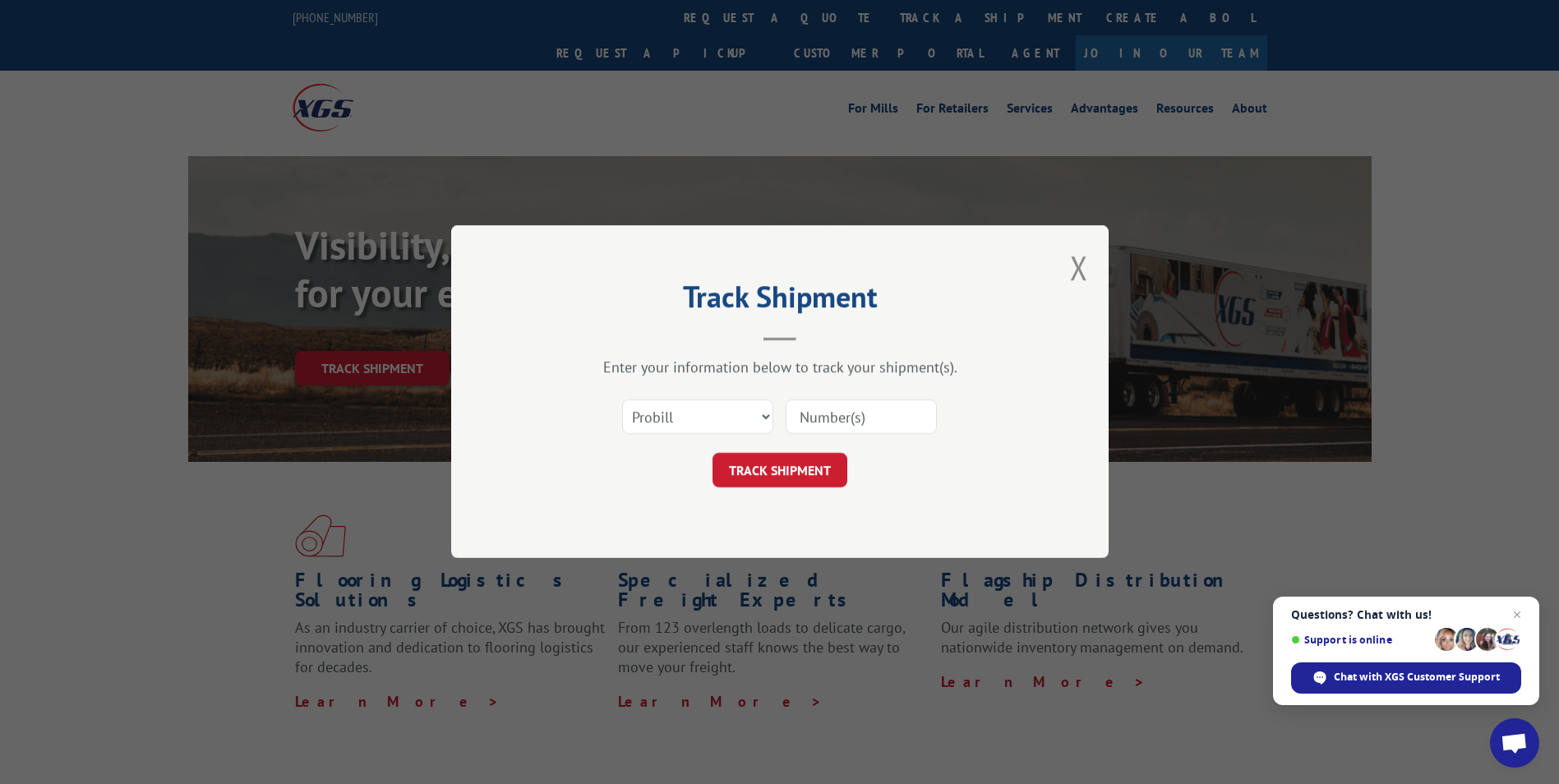
drag, startPoint x: 822, startPoint y: 419, endPoint x: 806, endPoint y: 427, distance: 17.9
click at [822, 419] on input at bounding box center [861, 417] width 152 height 34
paste input "16137741"
type input "16137741"
click at [750, 489] on div "Track Shipment Enter your information below to track your shipment(s). Select c…" at bounding box center [780, 392] width 658 height 333
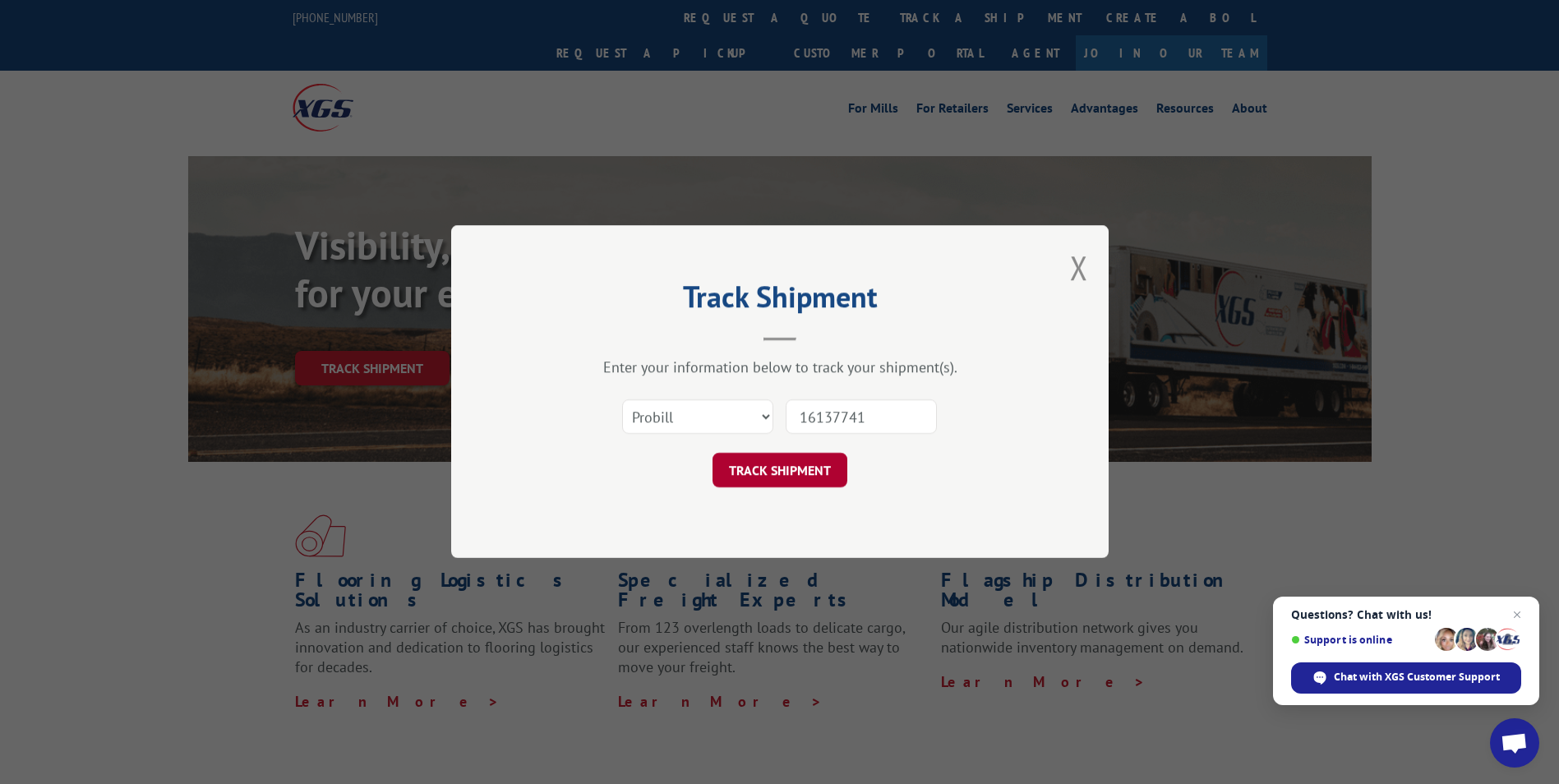
click at [770, 478] on button "TRACK SHIPMENT" at bounding box center [780, 471] width 135 height 34
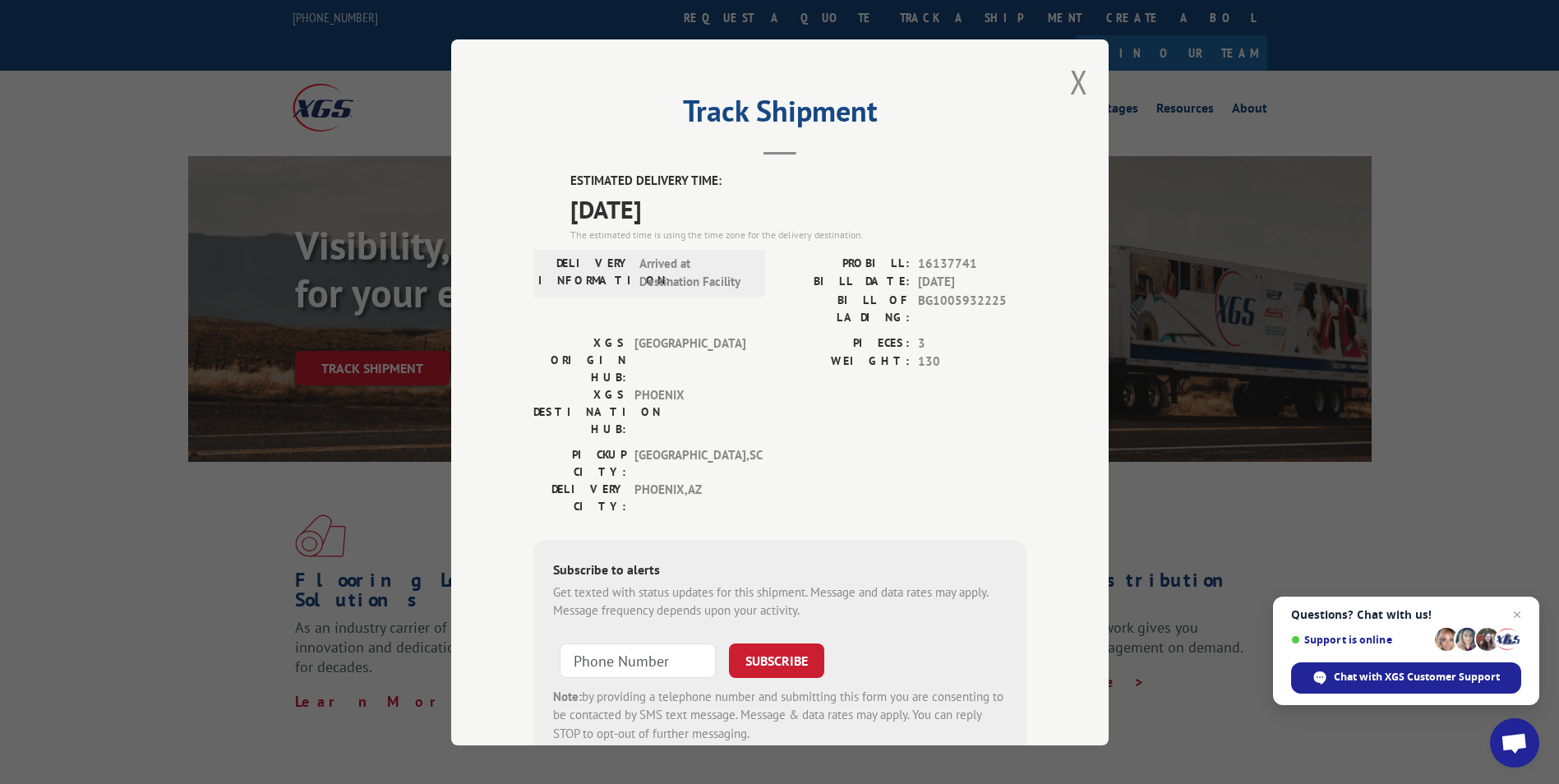
drag, startPoint x: 1068, startPoint y: 93, endPoint x: 940, endPoint y: 144, distance: 137.8
click at [1071, 93] on button "Close modal" at bounding box center [1079, 82] width 18 height 44
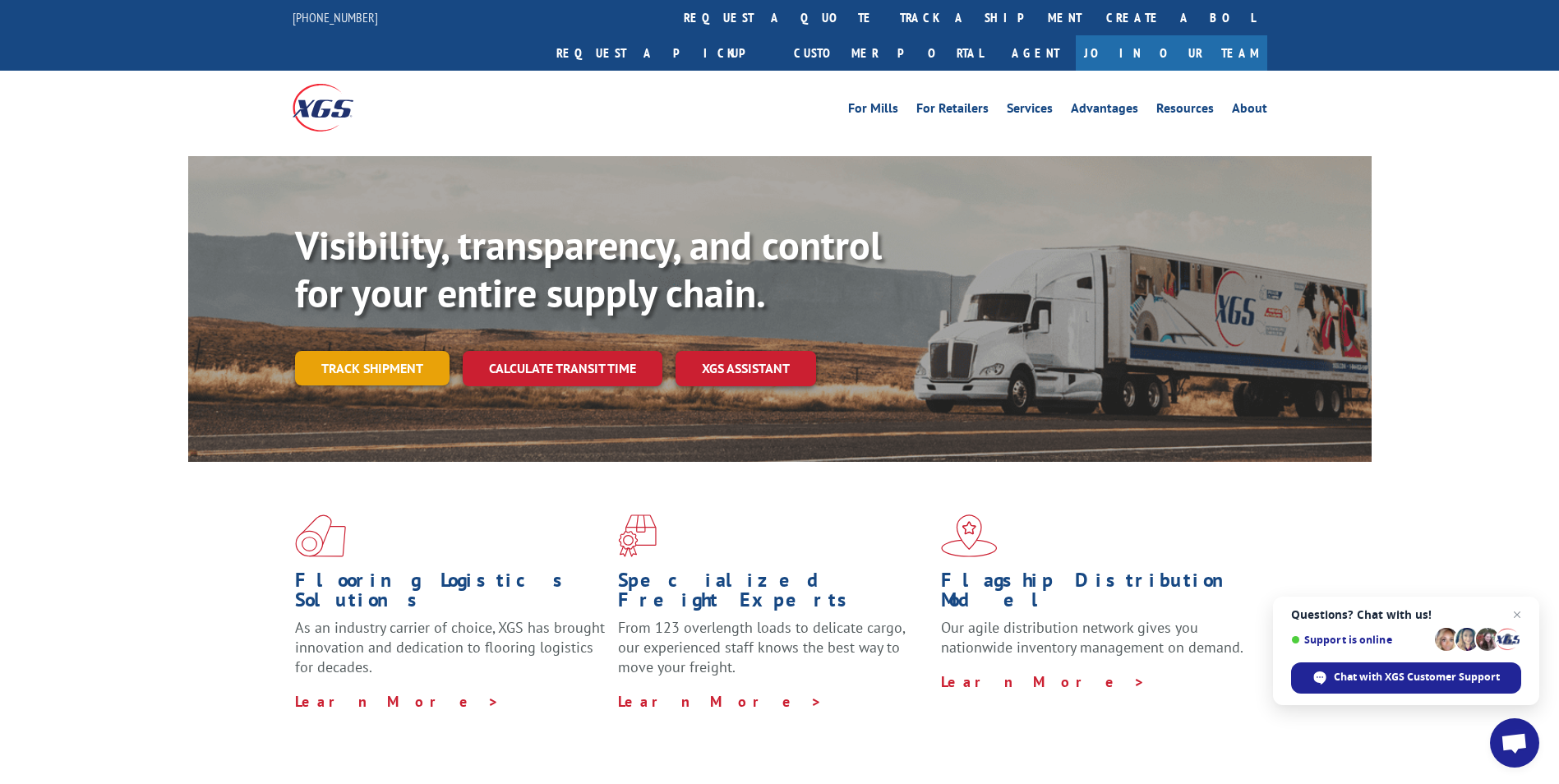
click at [335, 351] on link "Track shipment" at bounding box center [372, 367] width 154 height 34
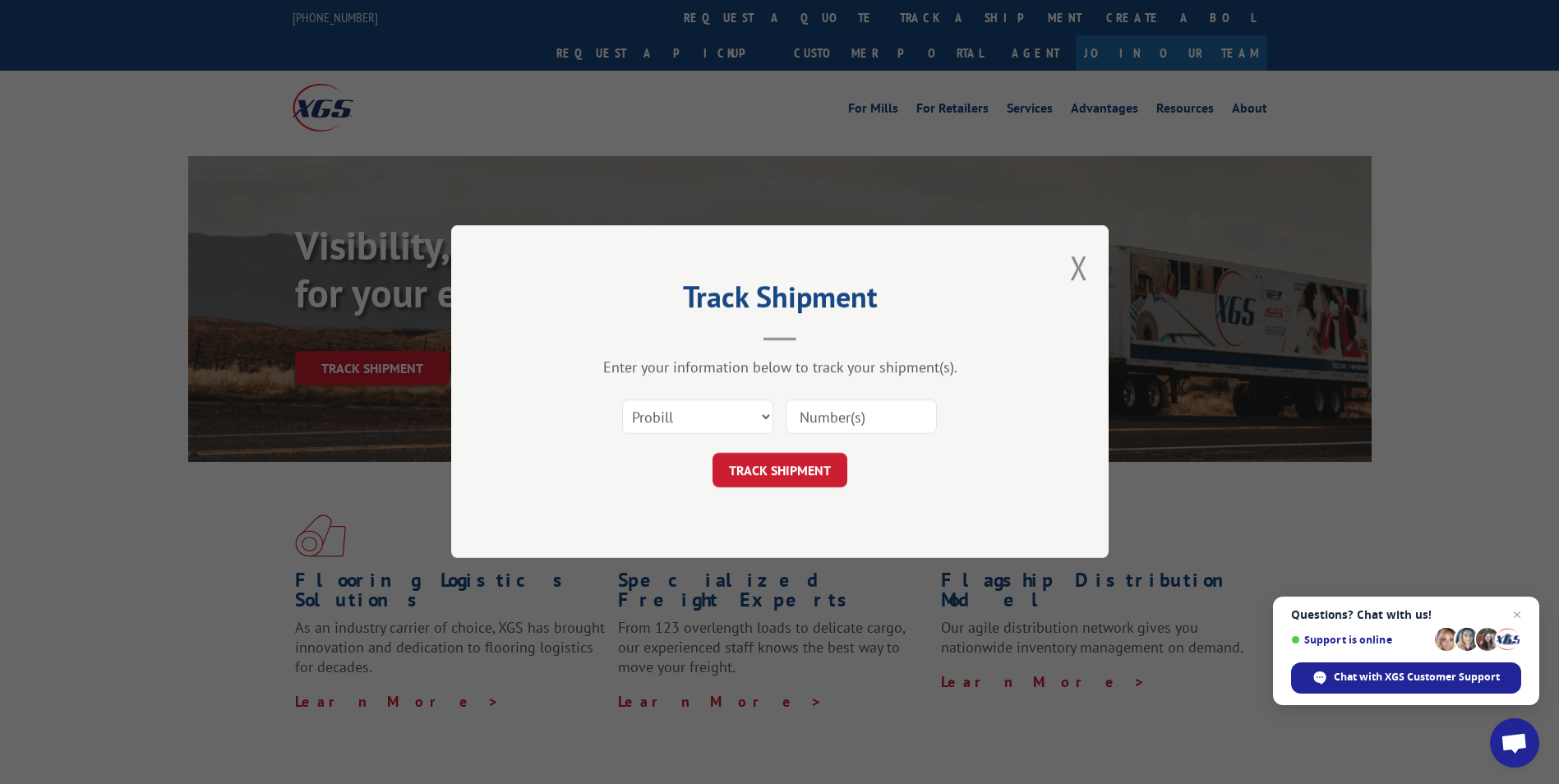
click at [859, 403] on input at bounding box center [861, 417] width 152 height 34
paste input "16137342"
type input "16137342"
click at [811, 460] on button "TRACK SHIPMENT" at bounding box center [780, 471] width 135 height 34
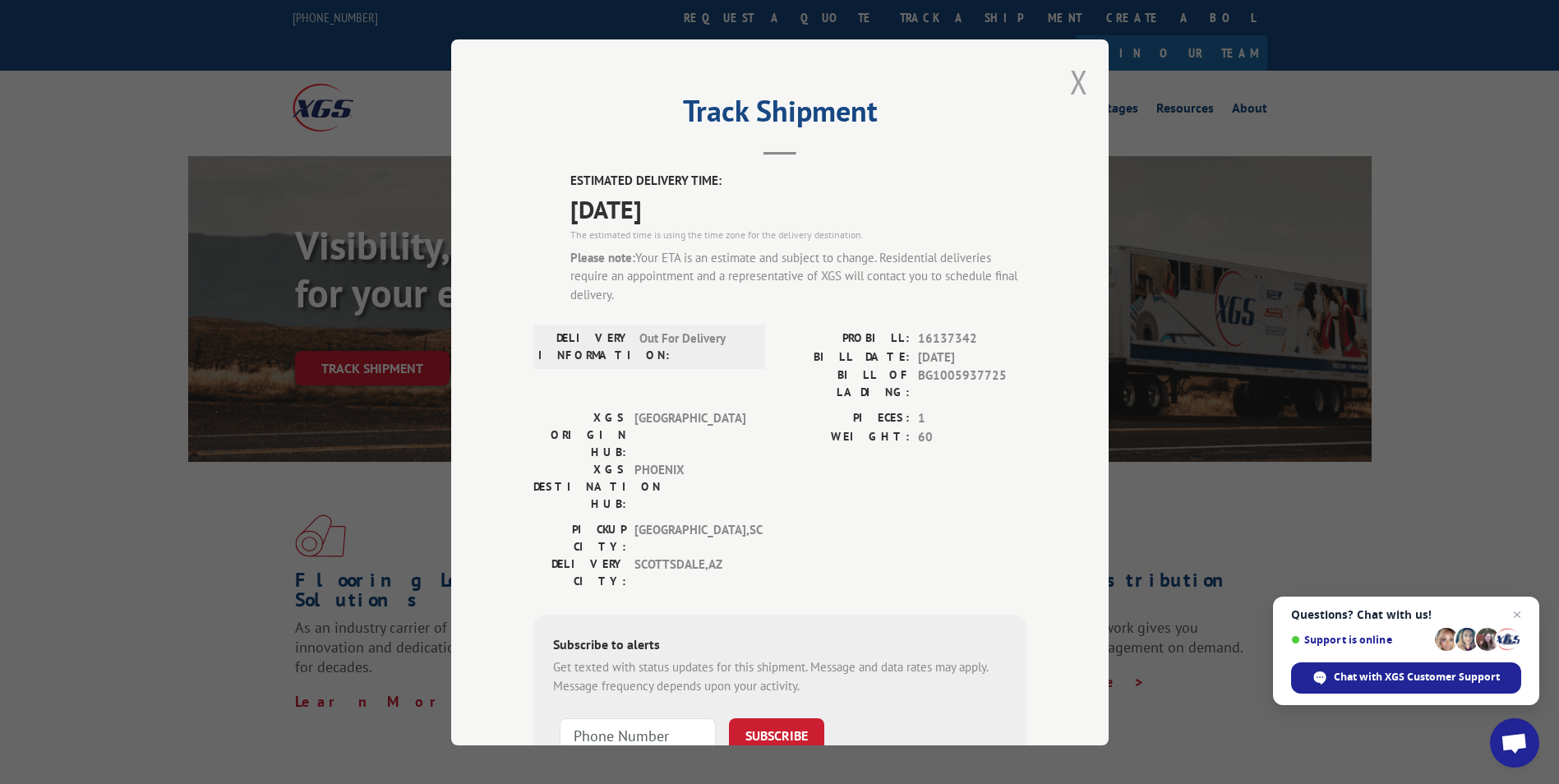
click at [1071, 74] on button "Close modal" at bounding box center [1079, 82] width 18 height 44
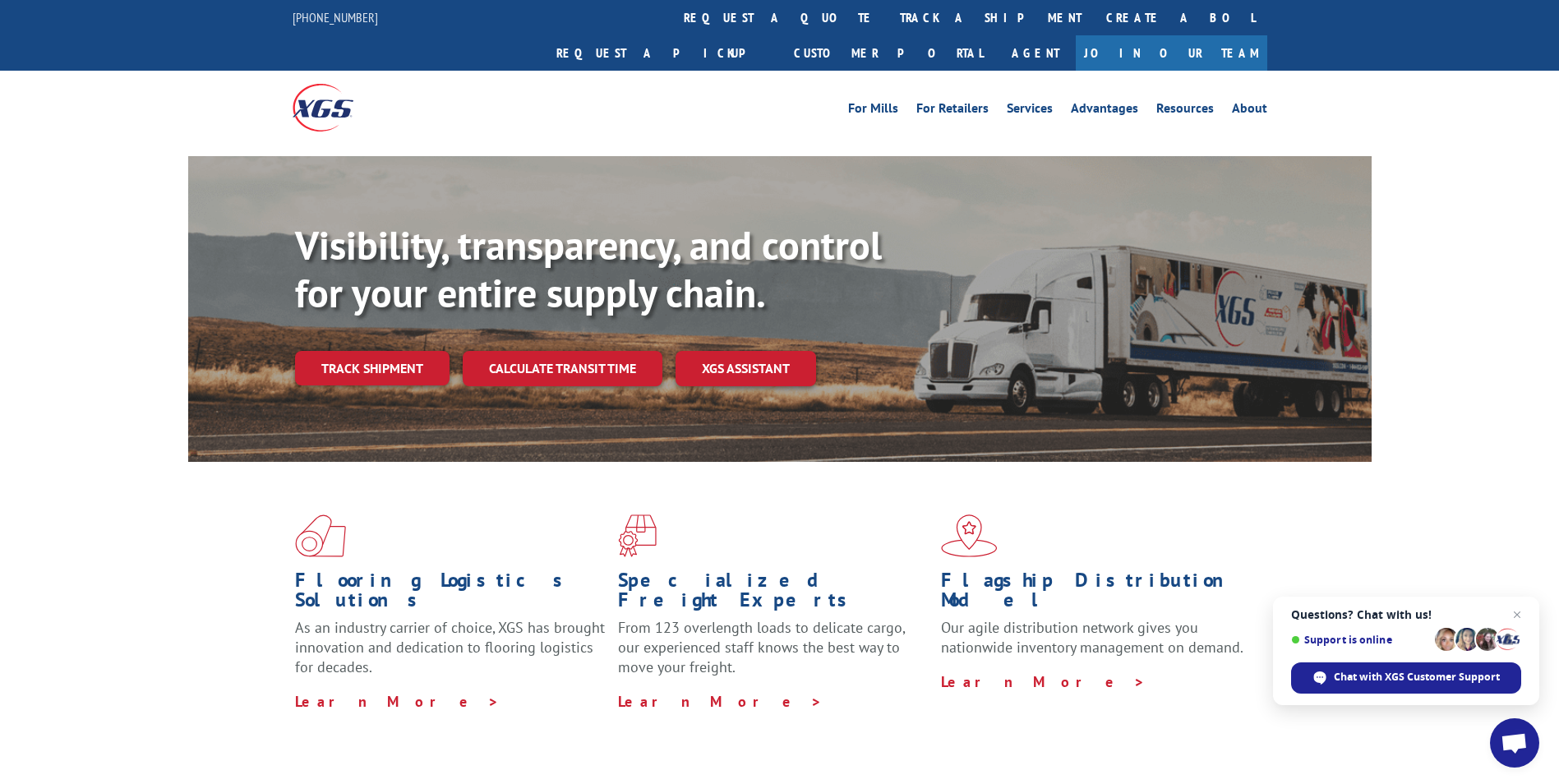
drag, startPoint x: 397, startPoint y: 326, endPoint x: 641, endPoint y: 350, distance: 245.2
click at [398, 351] on link "Track shipment" at bounding box center [372, 367] width 154 height 34
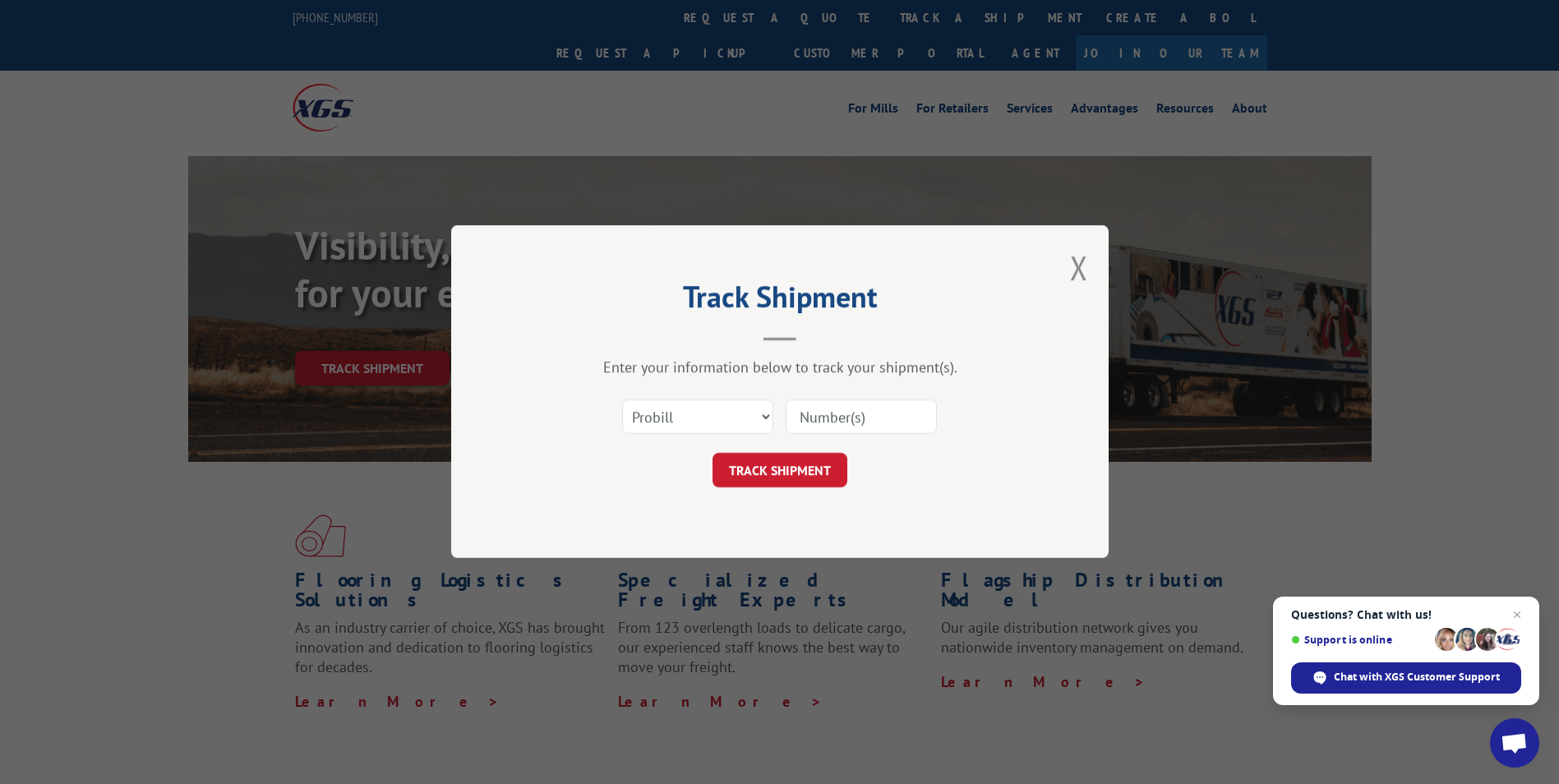
click at [859, 420] on input at bounding box center [861, 417] width 152 height 34
paste input "16137740"
type input "16137740"
click at [788, 459] on button "TRACK SHIPMENT" at bounding box center [780, 471] width 135 height 34
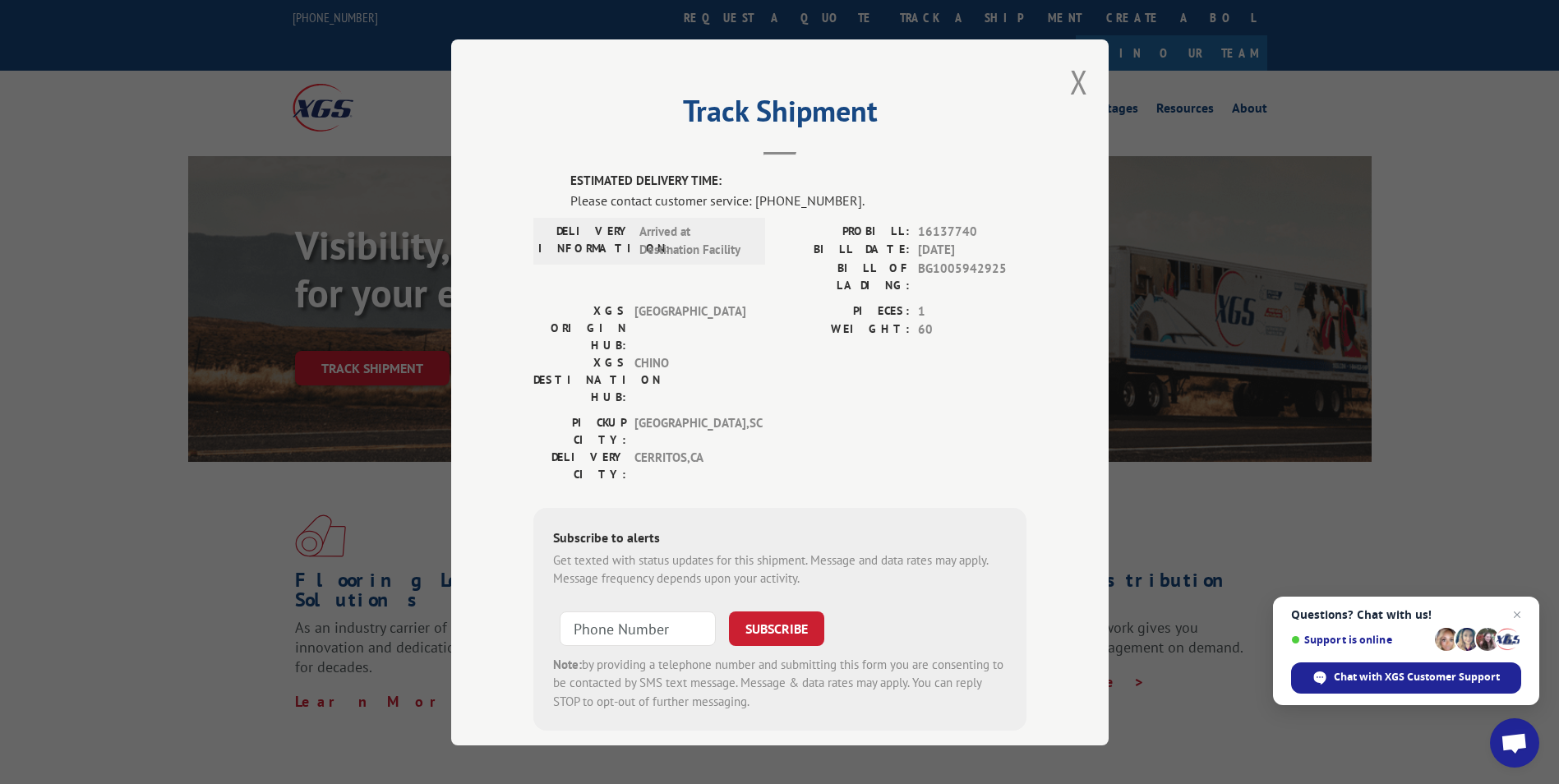
drag, startPoint x: 1073, startPoint y: 85, endPoint x: 966, endPoint y: 166, distance: 134.2
click at [1073, 85] on button "Close modal" at bounding box center [1079, 82] width 18 height 44
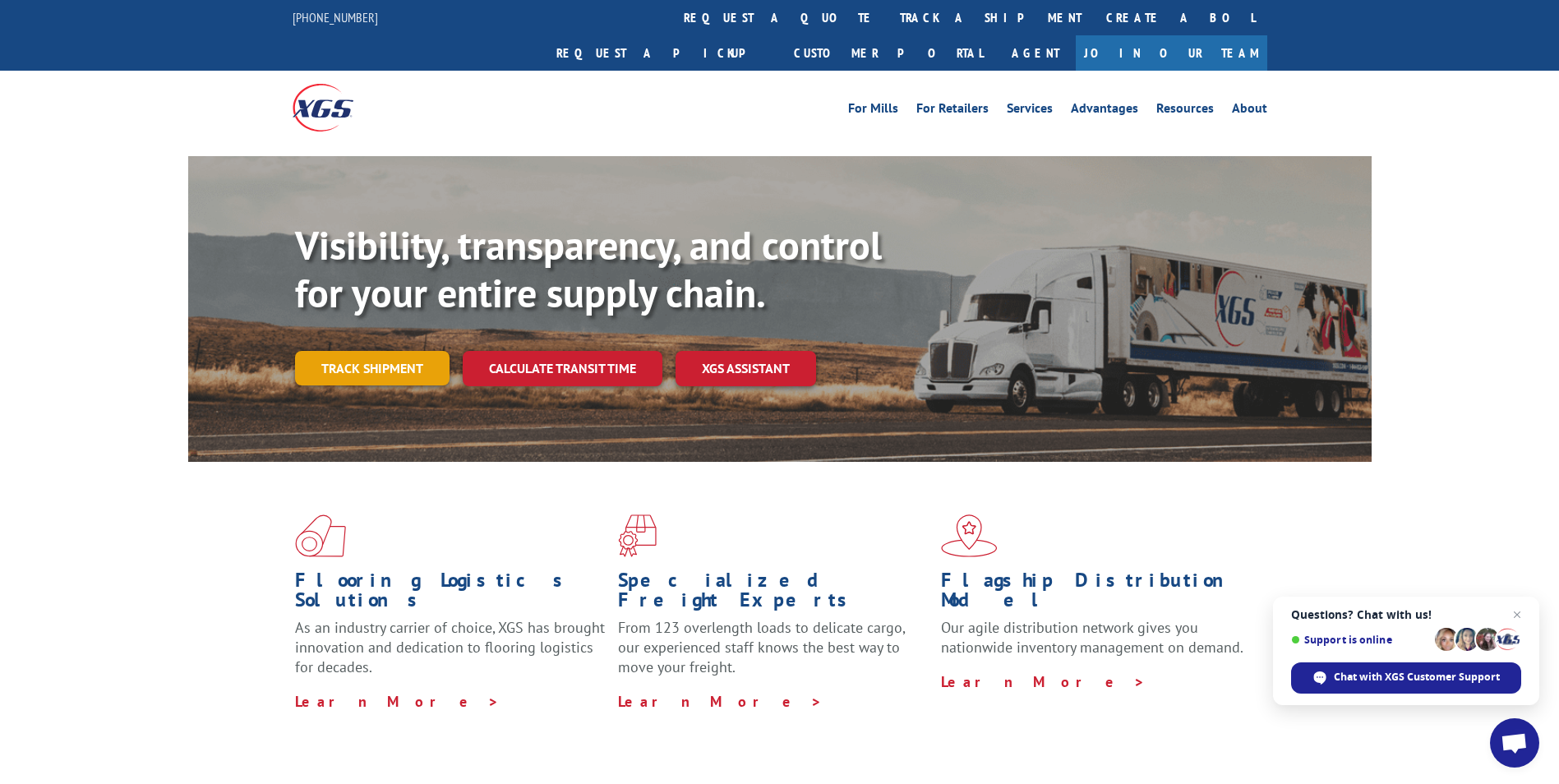
click at [371, 351] on link "Track shipment" at bounding box center [372, 367] width 154 height 34
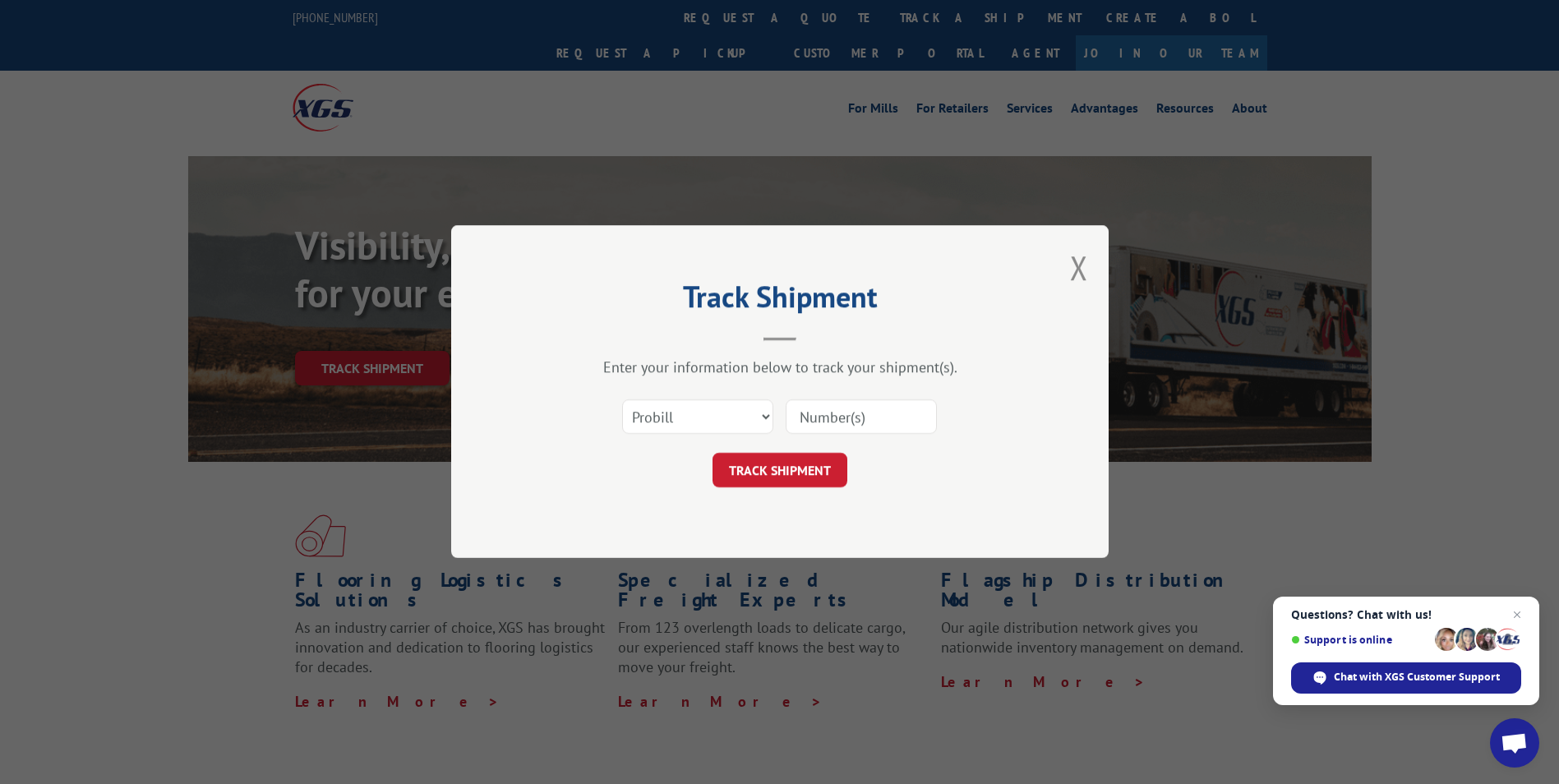
click at [805, 411] on input at bounding box center [861, 417] width 152 height 34
paste input "16137784"
type input "16137784"
click at [780, 470] on button "TRACK SHIPMENT" at bounding box center [780, 471] width 135 height 34
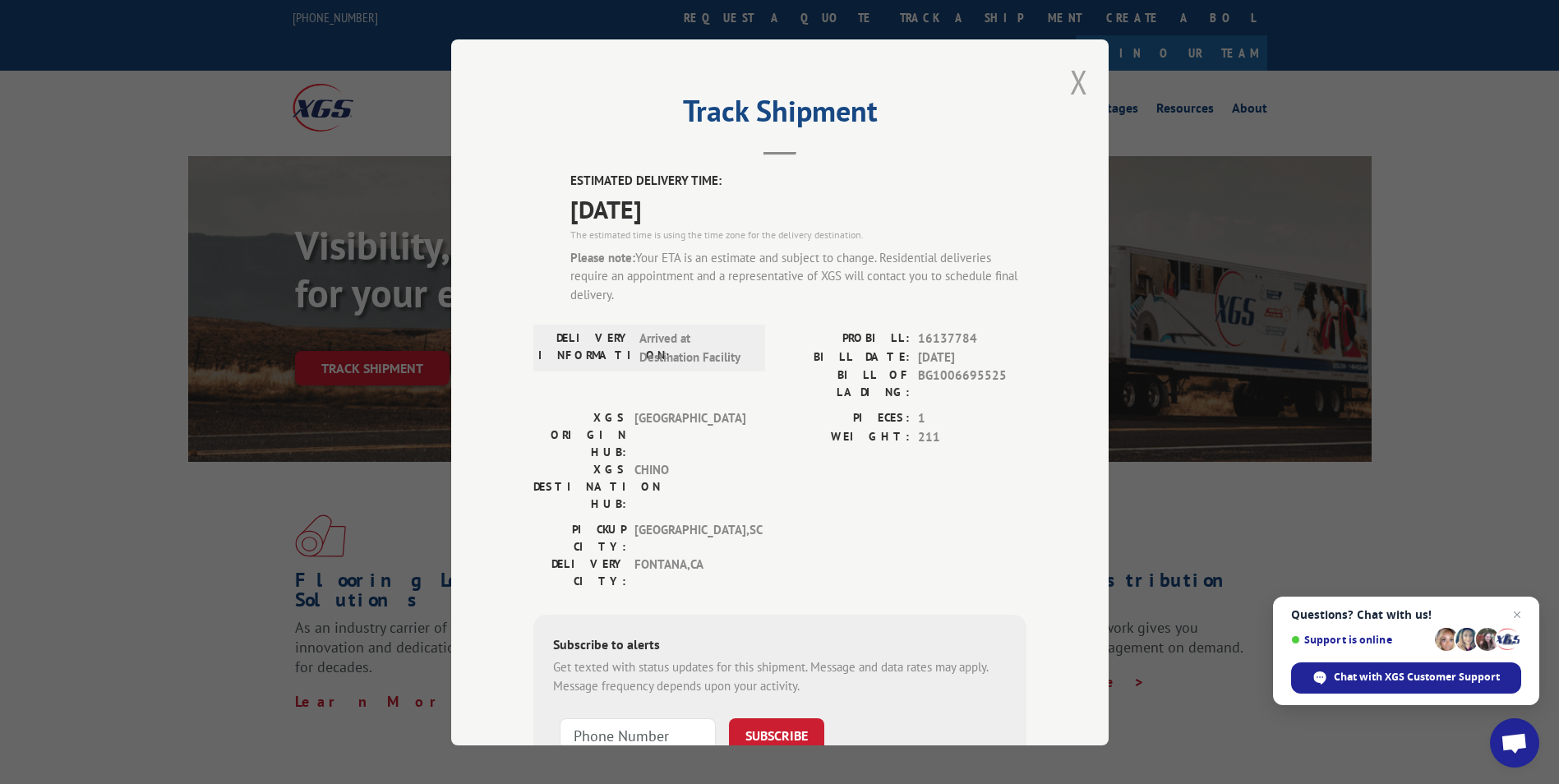
click at [1071, 85] on button "Close modal" at bounding box center [1079, 82] width 18 height 44
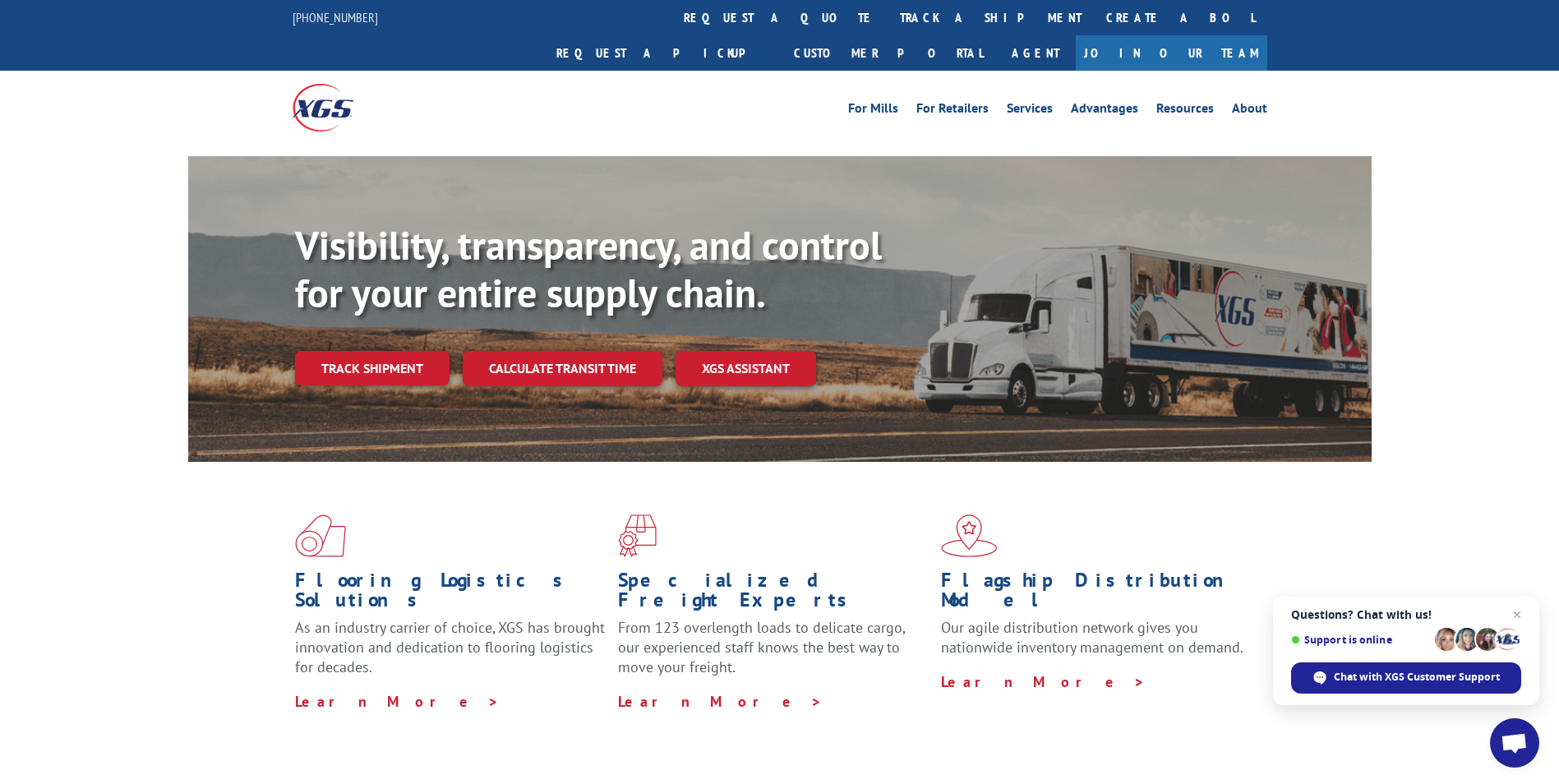
drag, startPoint x: 388, startPoint y: 332, endPoint x: 515, endPoint y: 368, distance: 132.0
click at [388, 351] on link "Track shipment" at bounding box center [372, 367] width 154 height 34
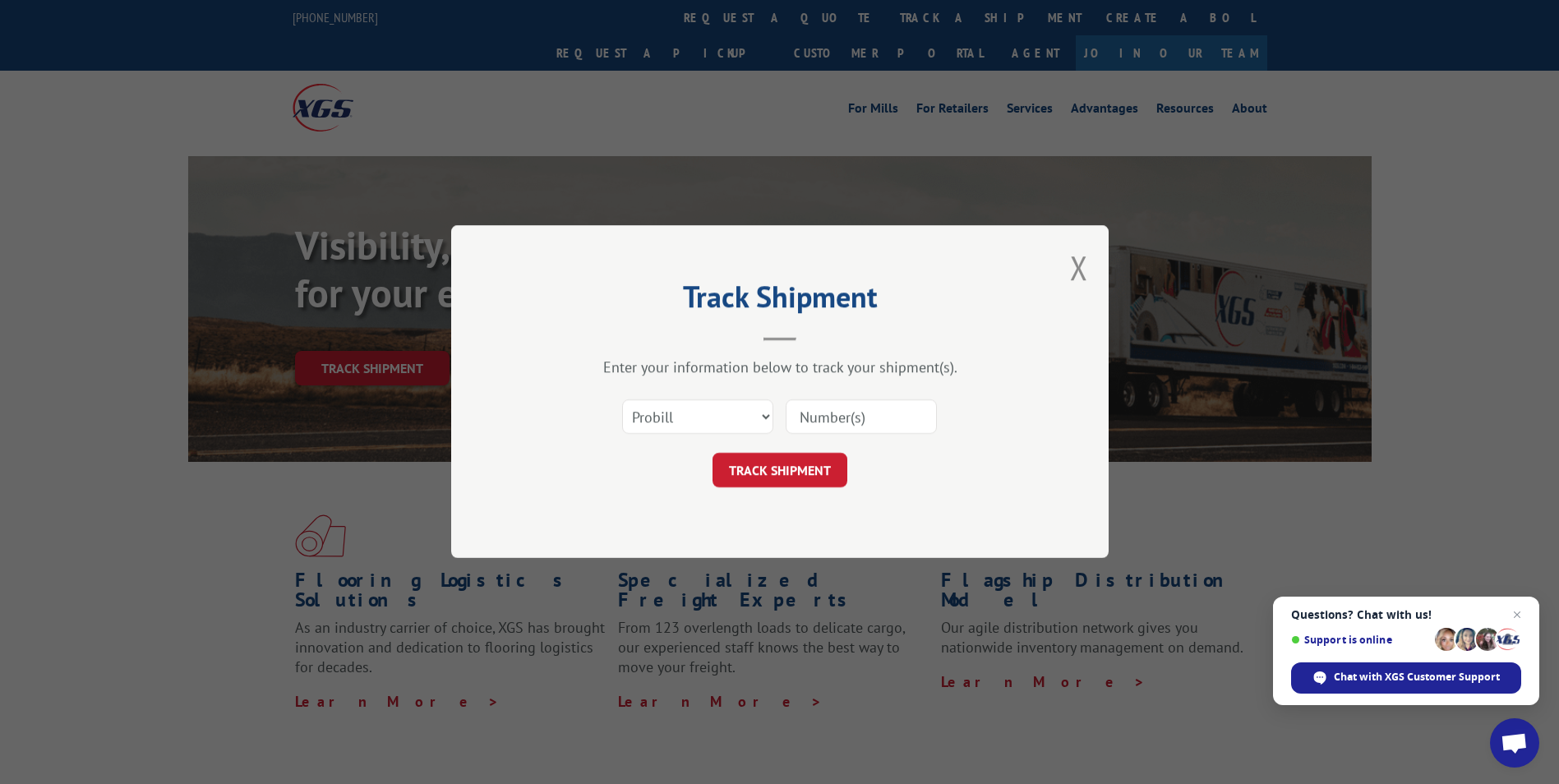
click at [892, 422] on input at bounding box center [861, 417] width 152 height 34
paste input "17587278"
type input "17587278"
click at [770, 485] on button "TRACK SHIPMENT" at bounding box center [780, 471] width 135 height 34
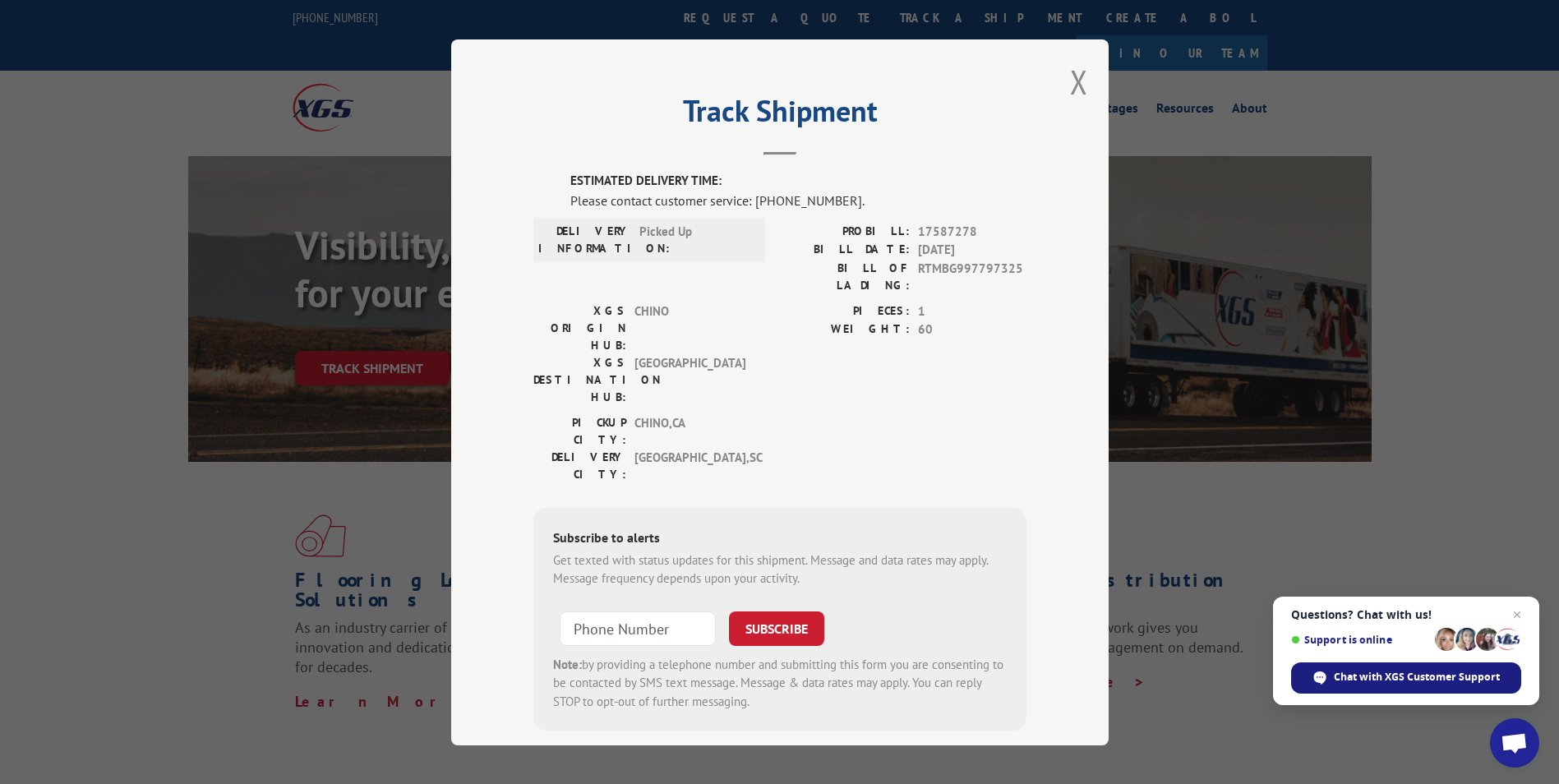
click at [1352, 680] on span "Chat with XGS Customer Support" at bounding box center [1417, 677] width 166 height 15
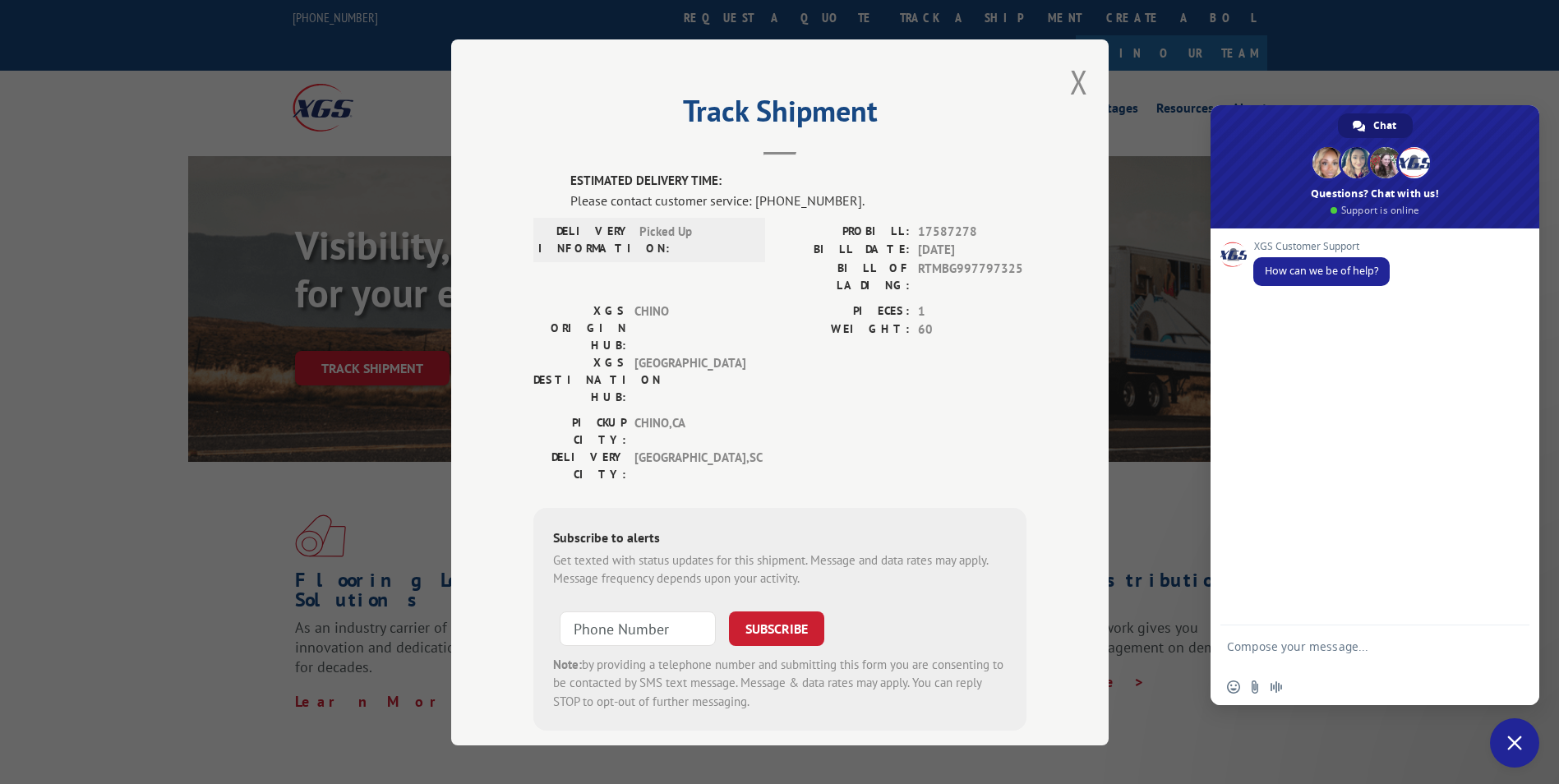
click at [1328, 654] on textarea "Compose your message..." at bounding box center [1356, 654] width 260 height 30
type textarea "Hi, I need to check these delivery status"
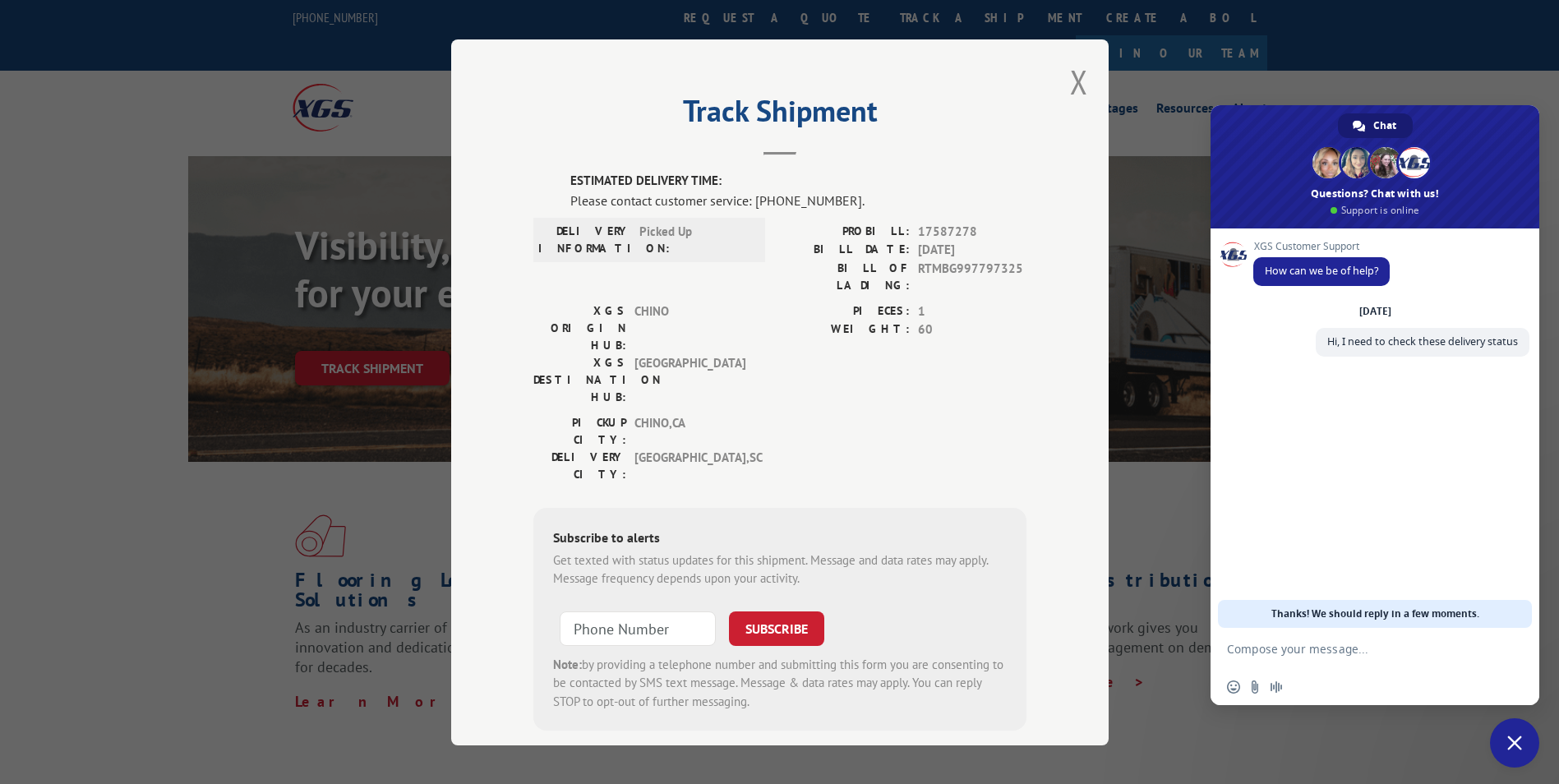
click at [1281, 645] on textarea "Compose your message..." at bounding box center [1356, 649] width 260 height 15
paste textarea "16137385 16137372 16137369 16137366 16137360 16137352 16137347 16137344"
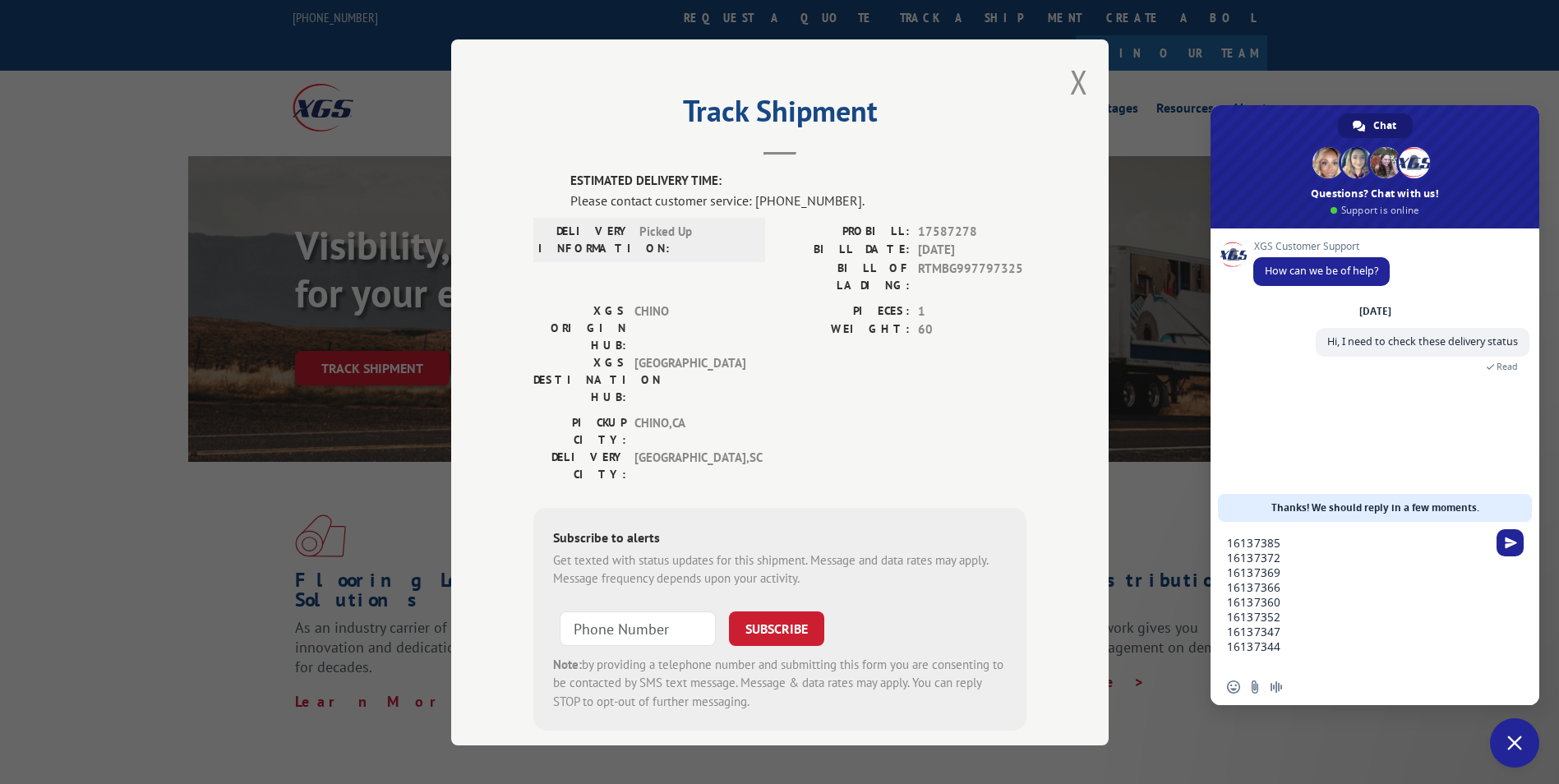
click at [1319, 655] on textarea "16137385 16137372 16137369 16137366 16137360 16137352 16137347 16137344" at bounding box center [1356, 602] width 260 height 133
paste textarea "16137740"
type textarea "16137385 16137372 16137369 16137366 16137360 16137352 16137347 16137344 16137740"
click at [1525, 525] on div "16137385 16137372 16137369 16137366 16137360 16137352 16137347 16137344 16137740" at bounding box center [1375, 590] width 328 height 166
click at [1518, 526] on span "Send" at bounding box center [1510, 527] width 27 height 27
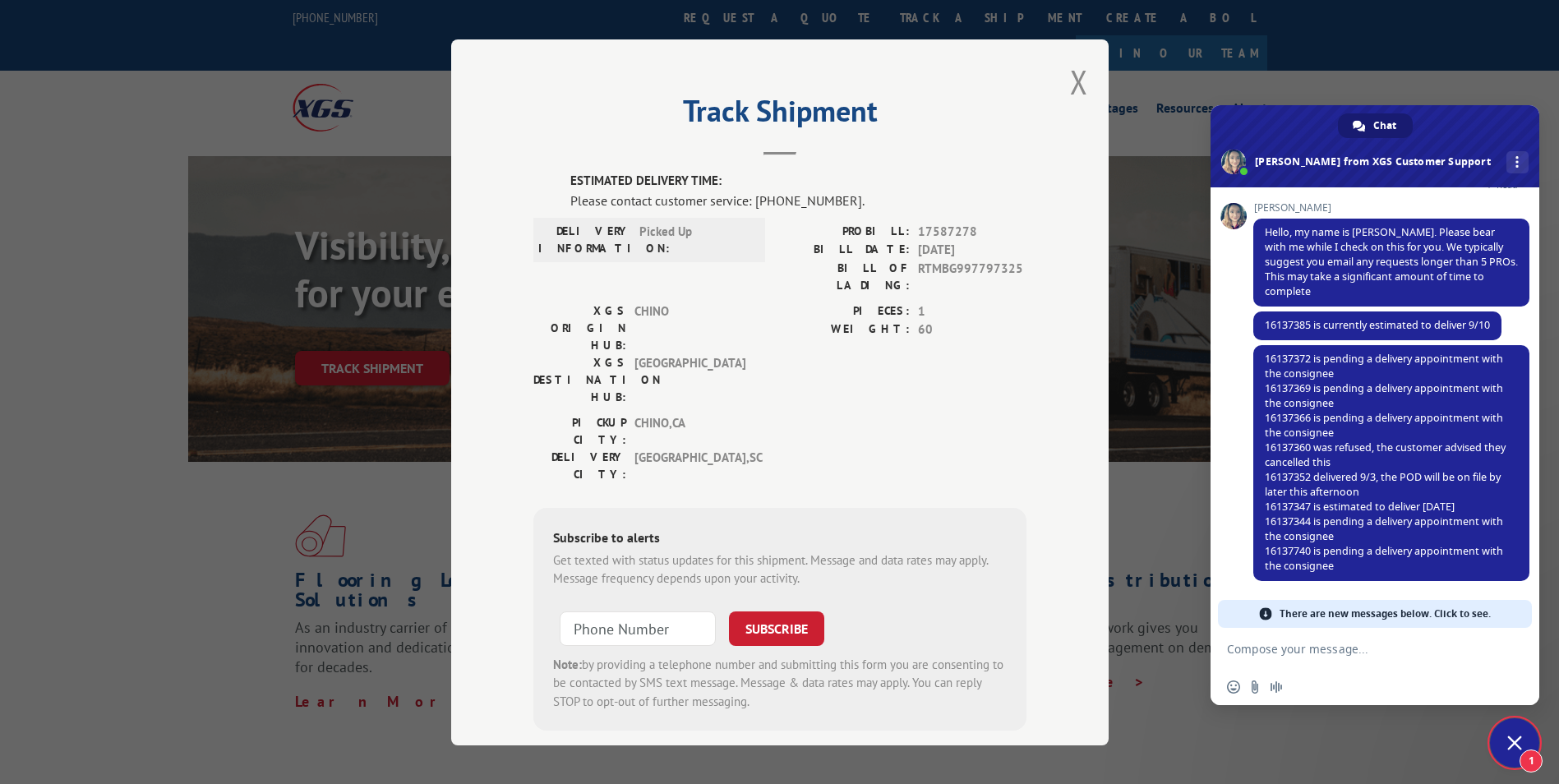
scroll to position [265, 0]
